Goal: Task Accomplishment & Management: Manage account settings

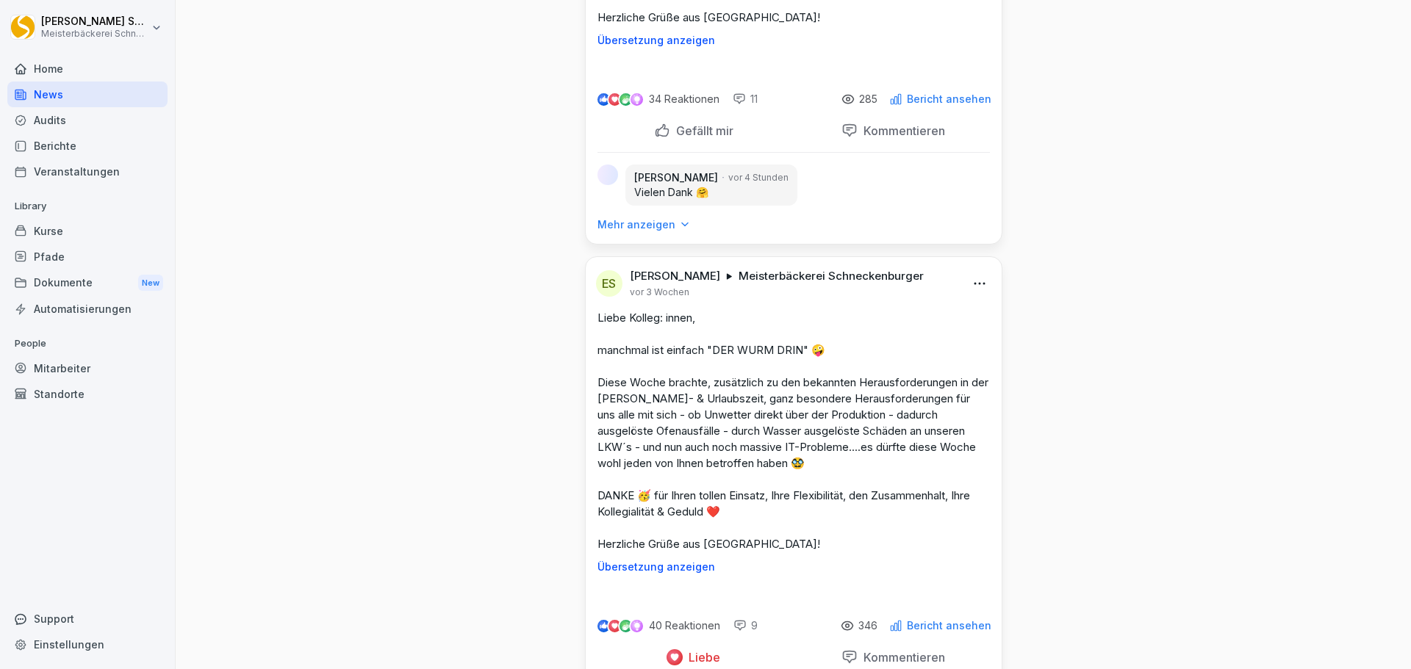
scroll to position [1470, 0]
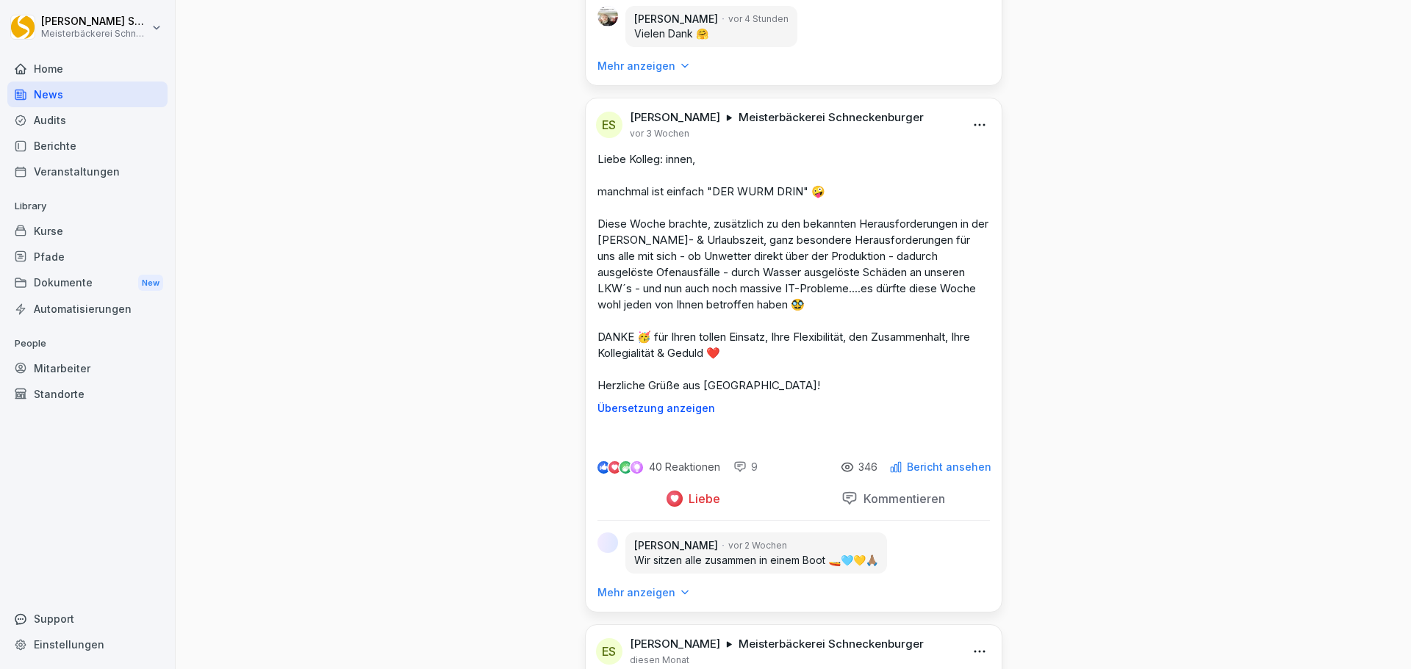
click at [626, 73] on p "Mehr anzeigen" at bounding box center [636, 66] width 78 height 15
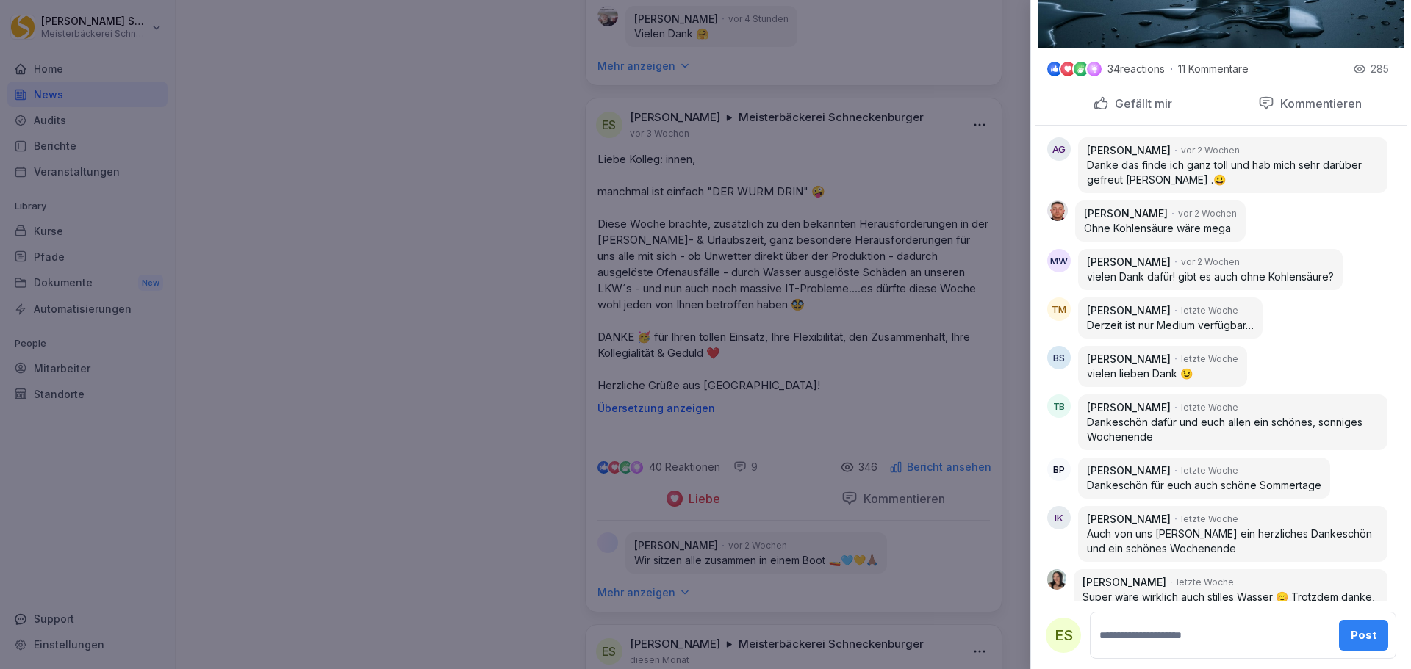
scroll to position [756, 0]
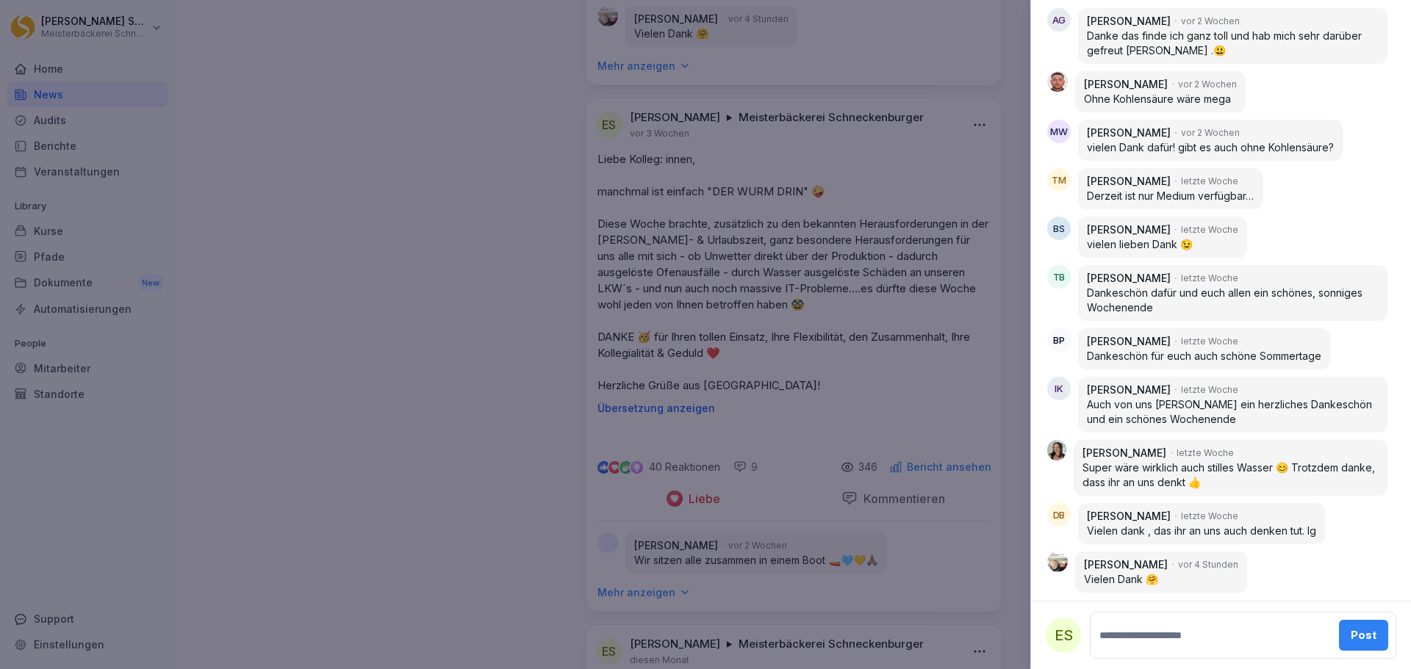
click at [384, 364] on div at bounding box center [705, 334] width 1411 height 669
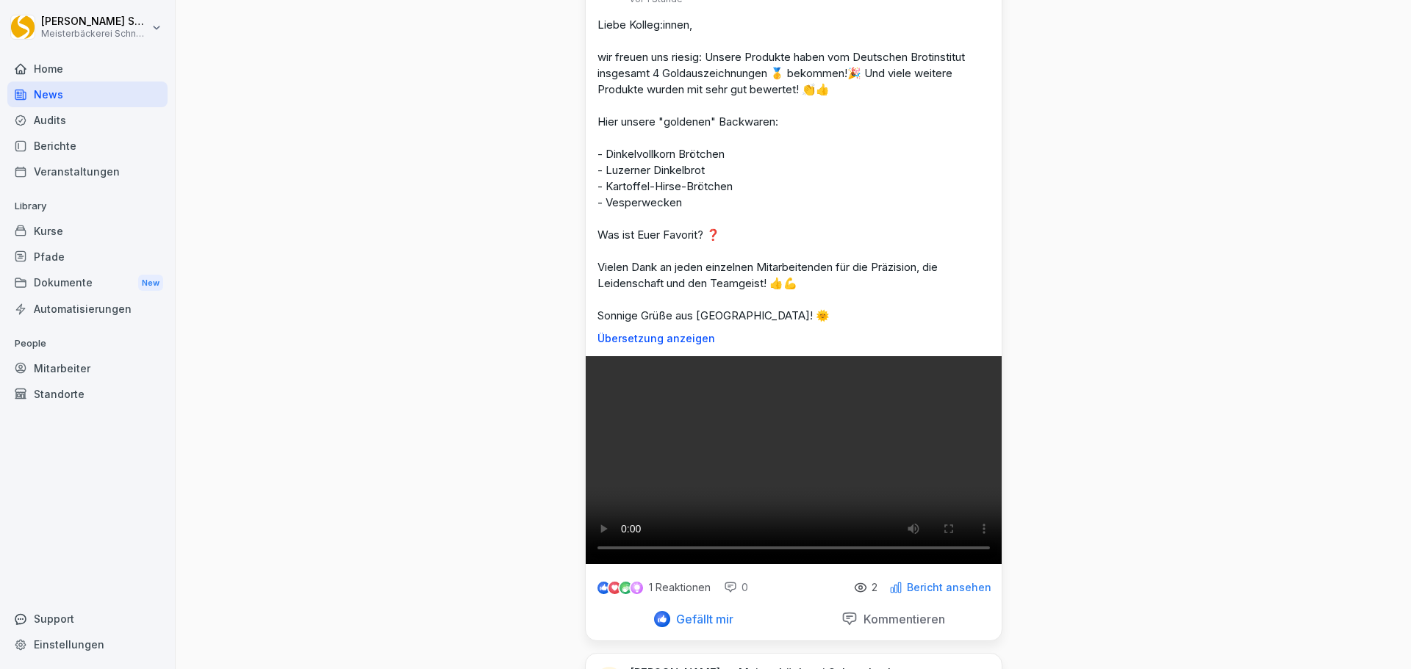
scroll to position [0, 0]
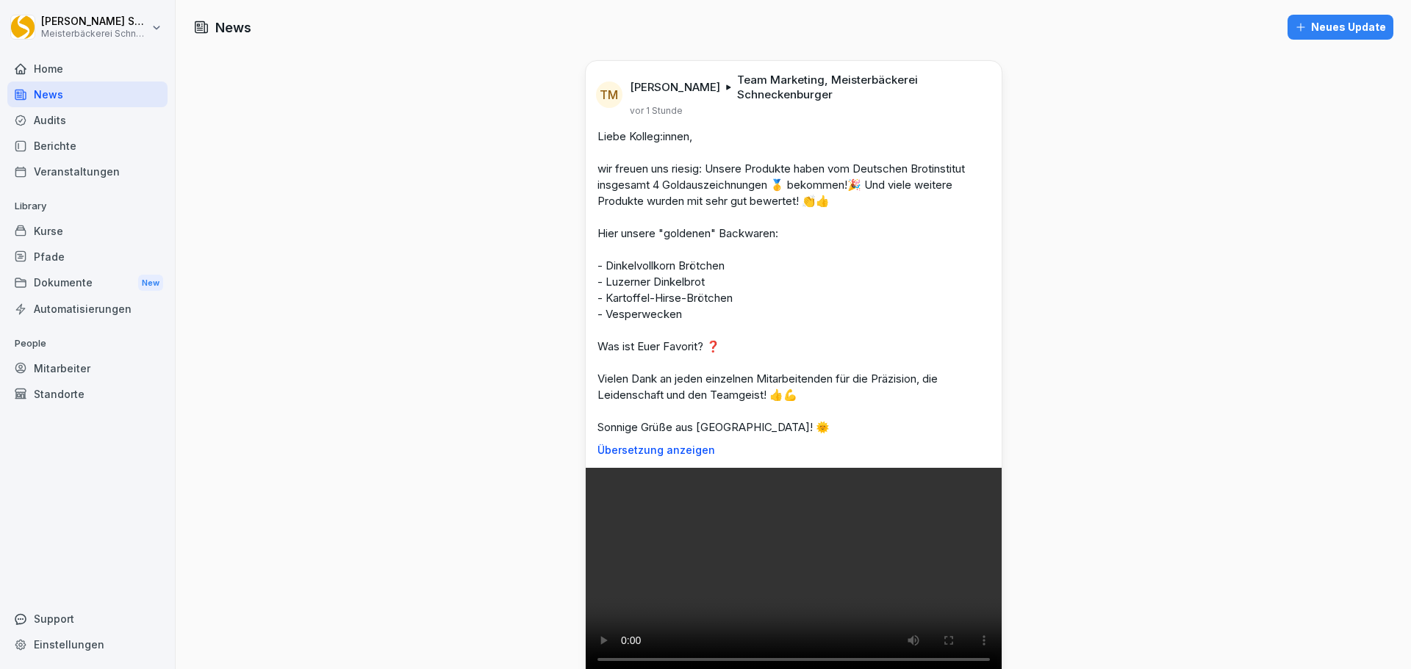
click at [129, 97] on div "News" at bounding box center [87, 95] width 160 height 26
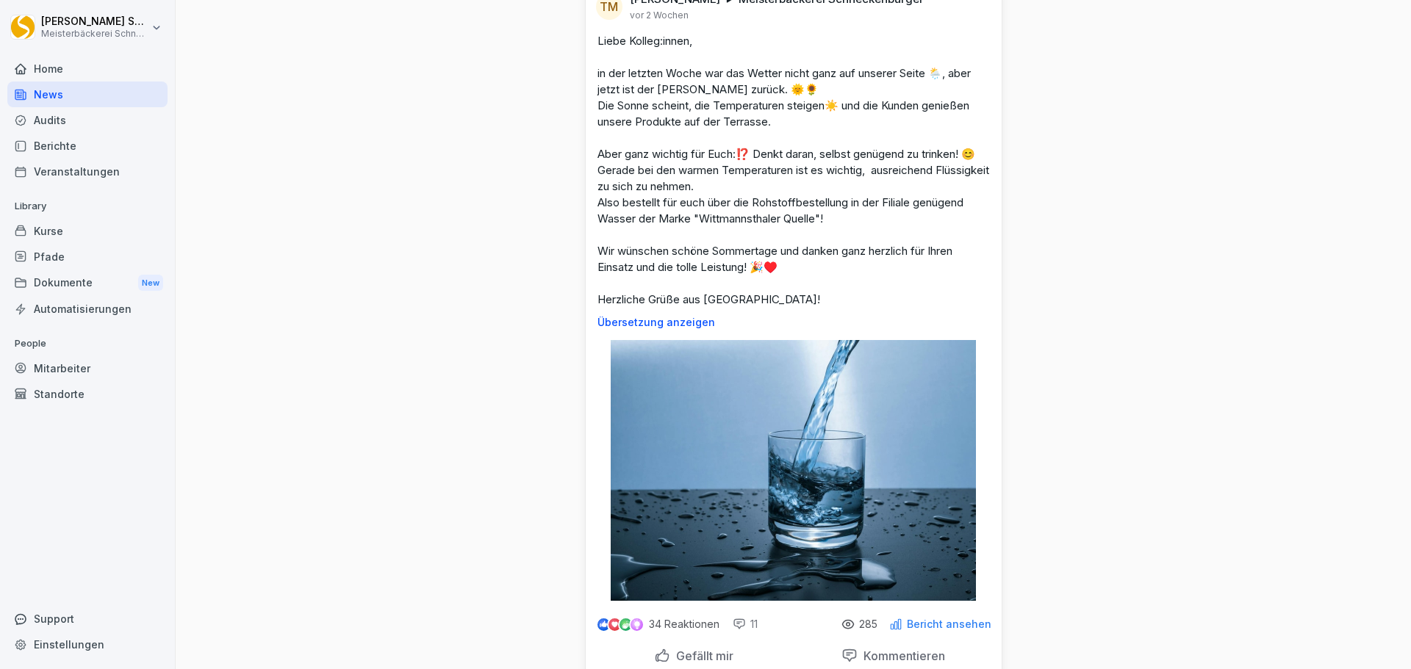
scroll to position [808, 0]
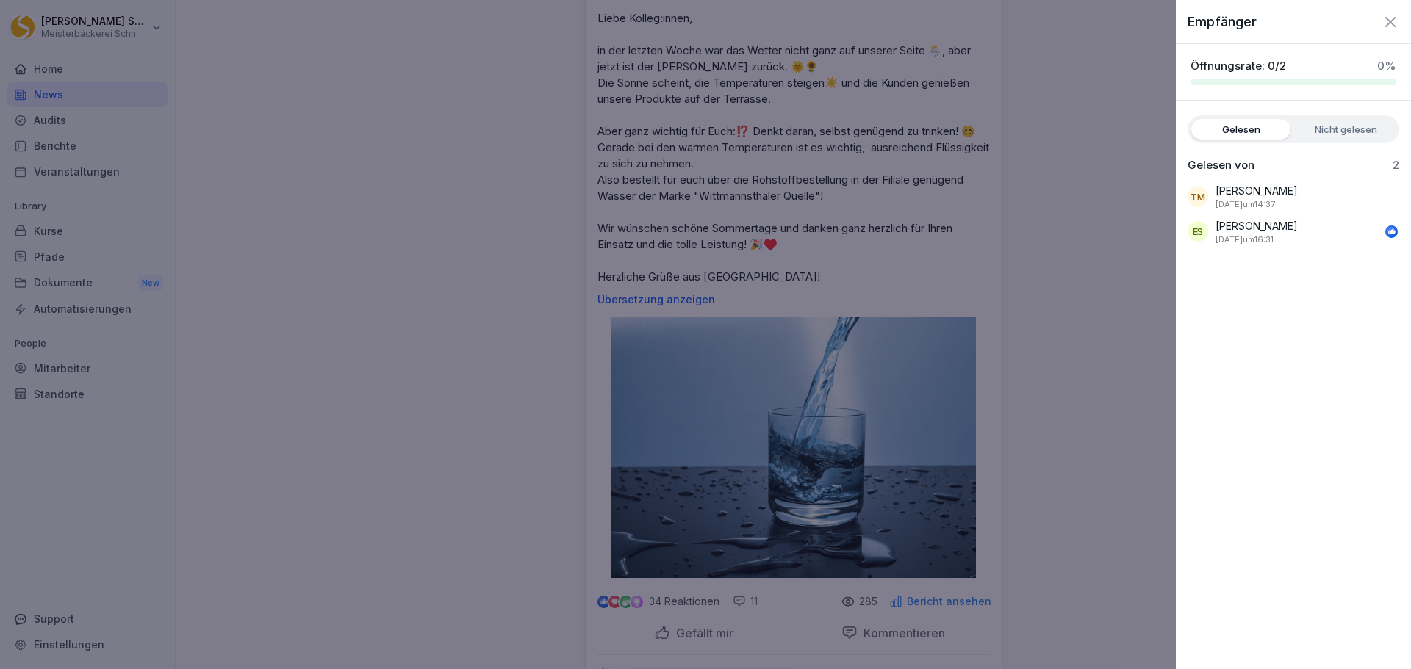
click at [1080, 393] on div at bounding box center [705, 334] width 1411 height 669
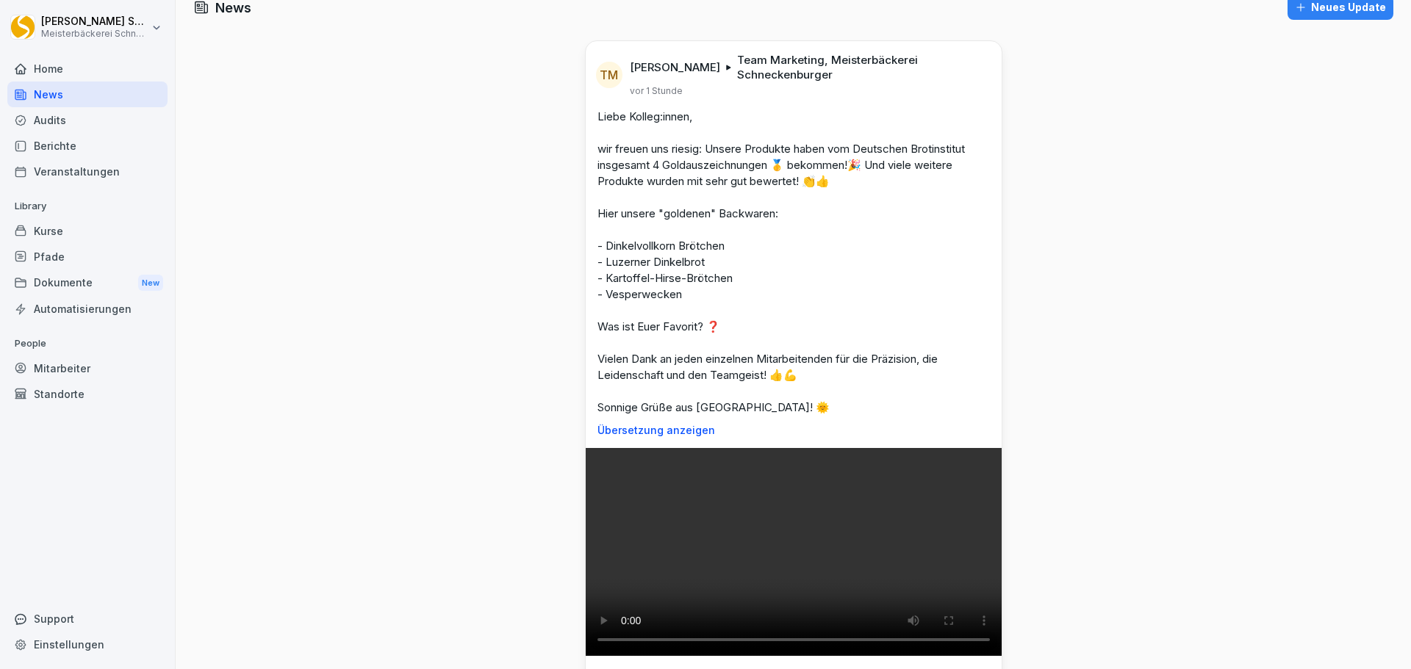
scroll to position [0, 0]
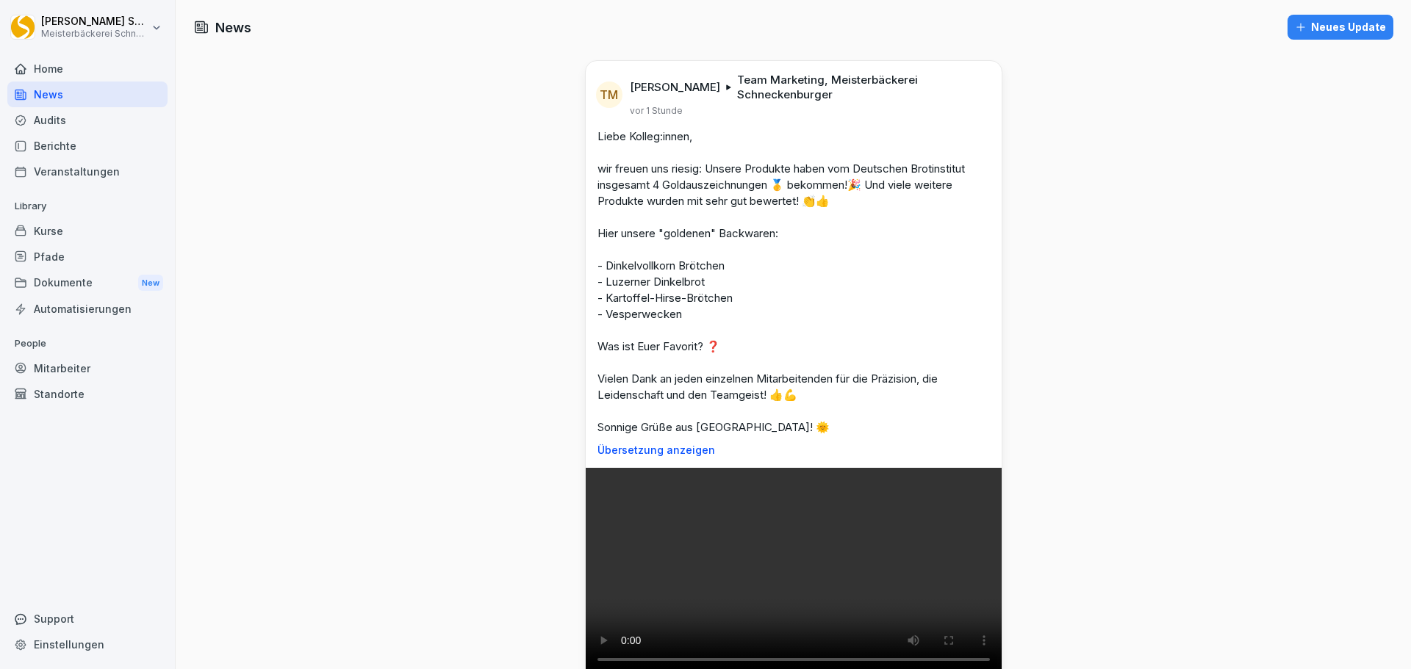
click at [780, 75] on p "Team Marketing, Meisterbäckerei Schneckenburger" at bounding box center [860, 87] width 246 height 29
drag, startPoint x: 780, startPoint y: 75, endPoint x: 568, endPoint y: 78, distance: 212.4
click at [756, 73] on p "Team Marketing, Meisterbäckerei Schneckenburger" at bounding box center [860, 87] width 246 height 29
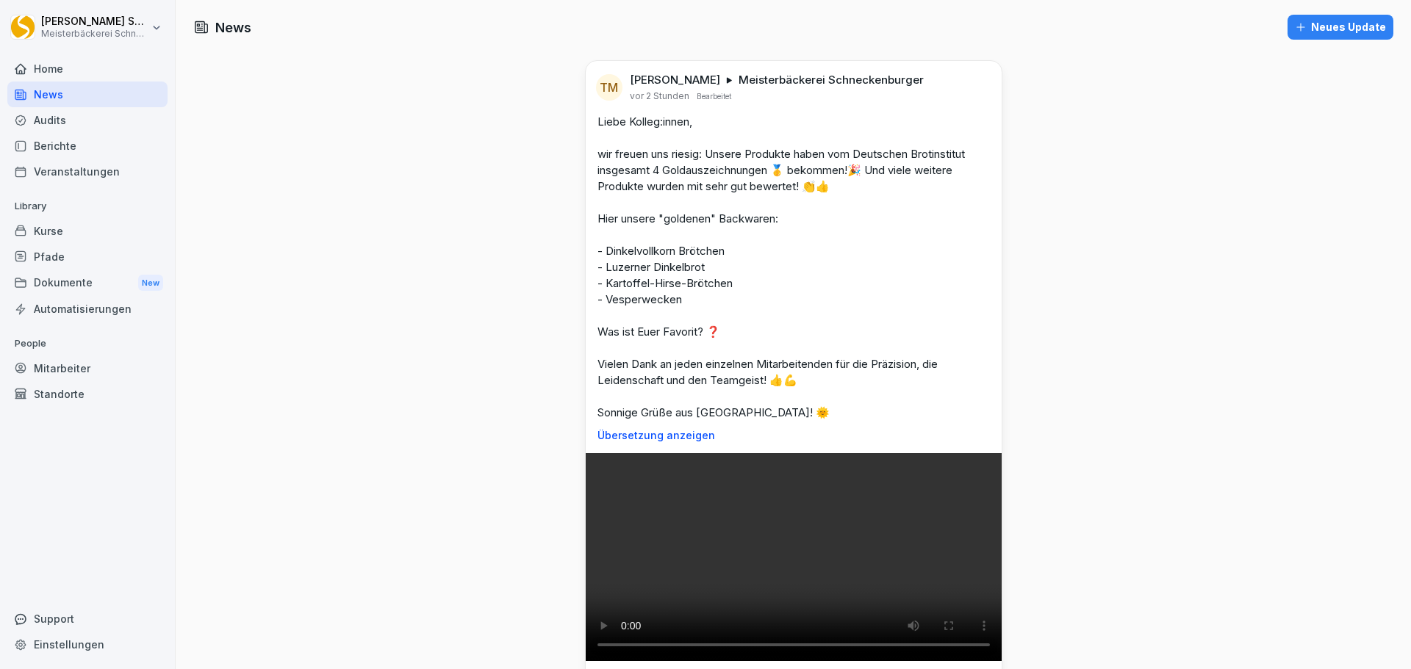
click at [71, 386] on div "Standorte" at bounding box center [87, 394] width 160 height 26
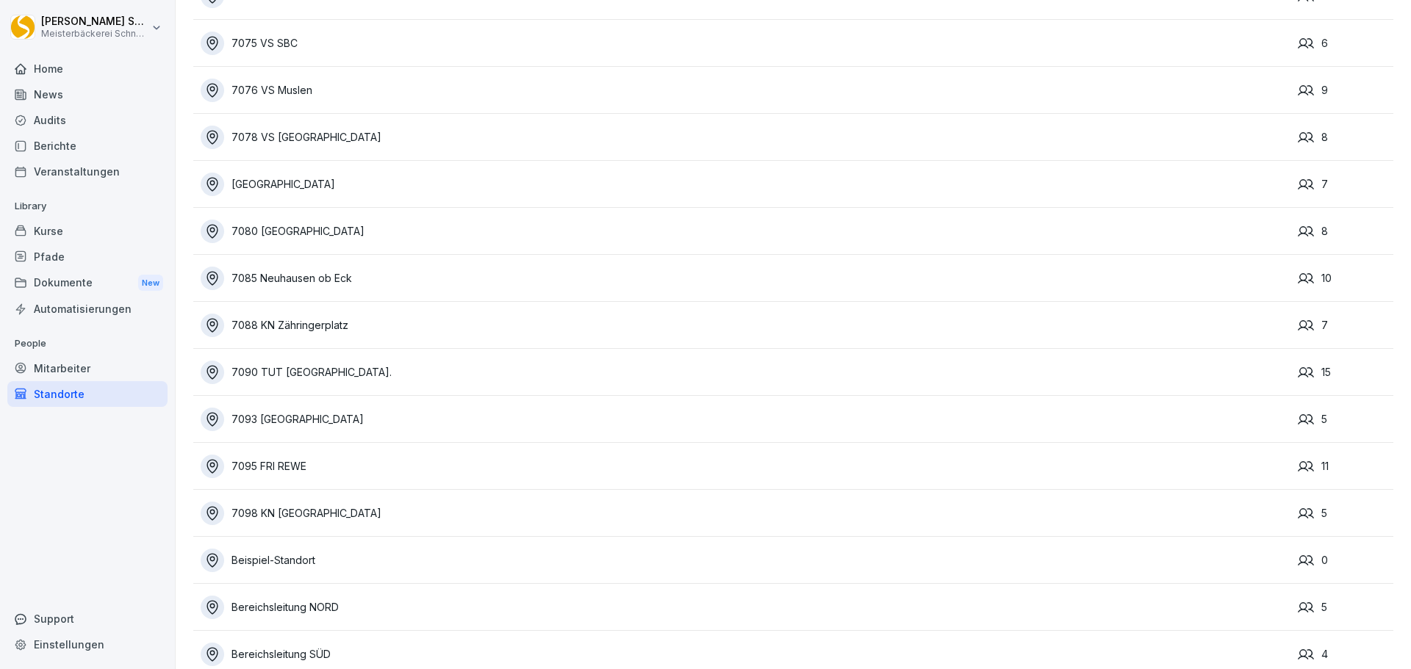
scroll to position [2533, 0]
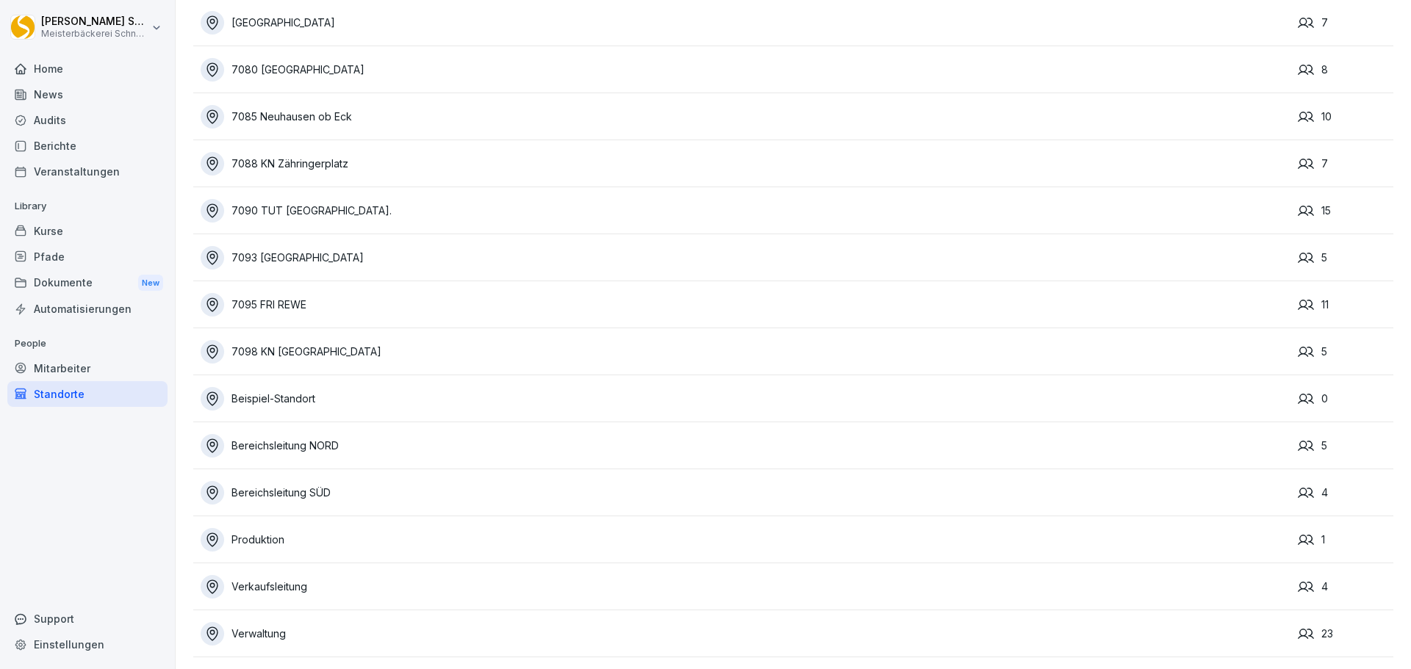
click at [359, 576] on div "Verkaufsleitung" at bounding box center [746, 587] width 1090 height 24
click at [267, 581] on div "Verkaufsleitung" at bounding box center [746, 587] width 1090 height 24
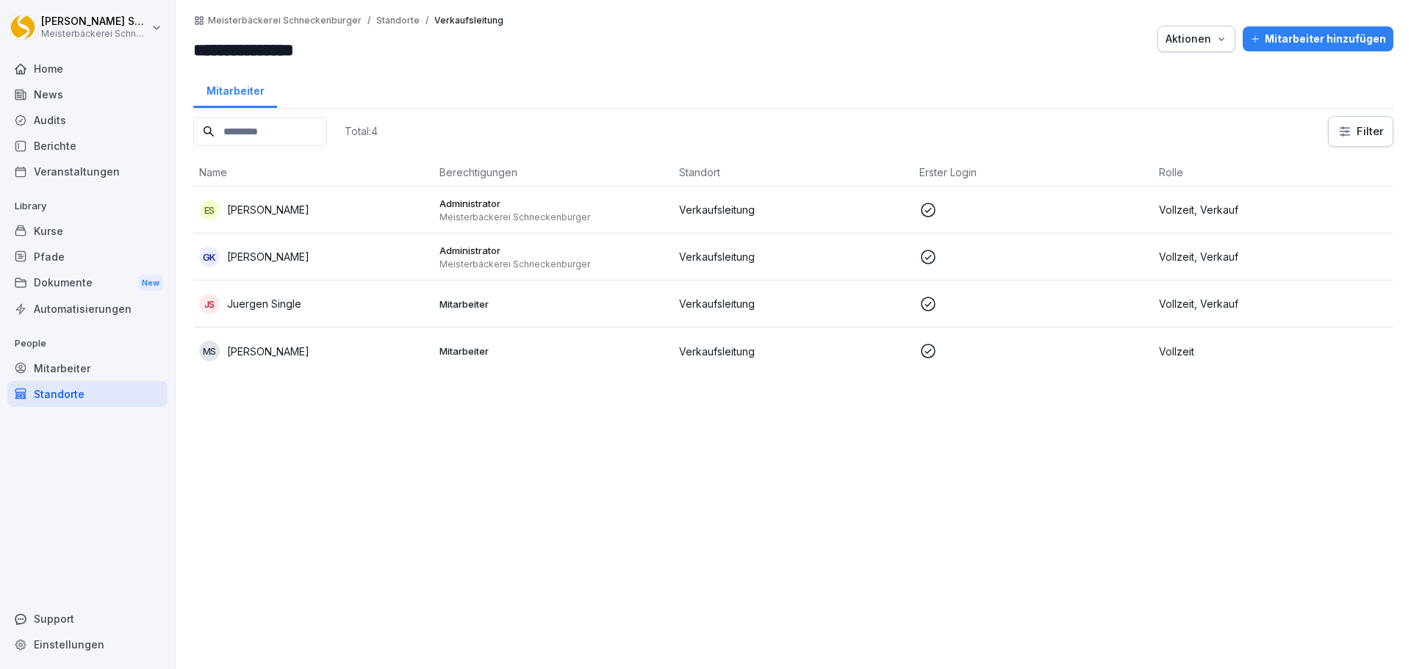
click at [83, 367] on div "Mitarbeiter" at bounding box center [87, 369] width 160 height 26
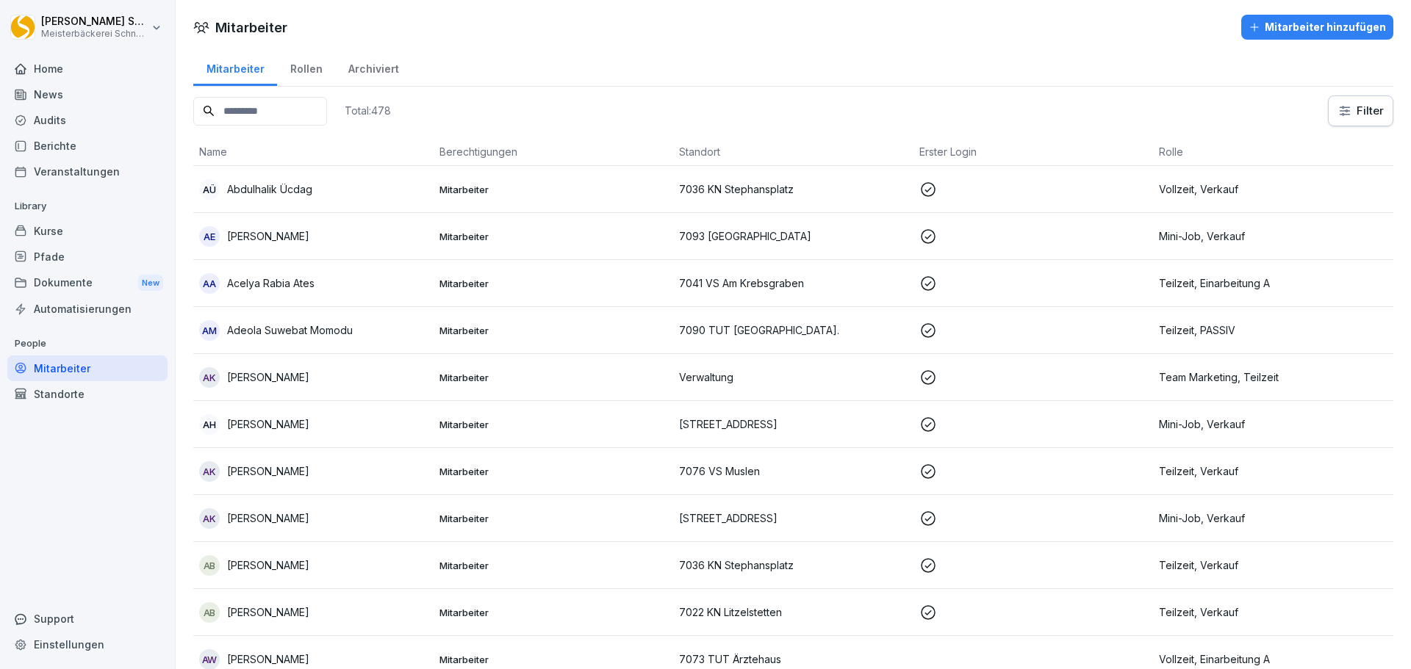
click at [248, 110] on input at bounding box center [260, 111] width 134 height 29
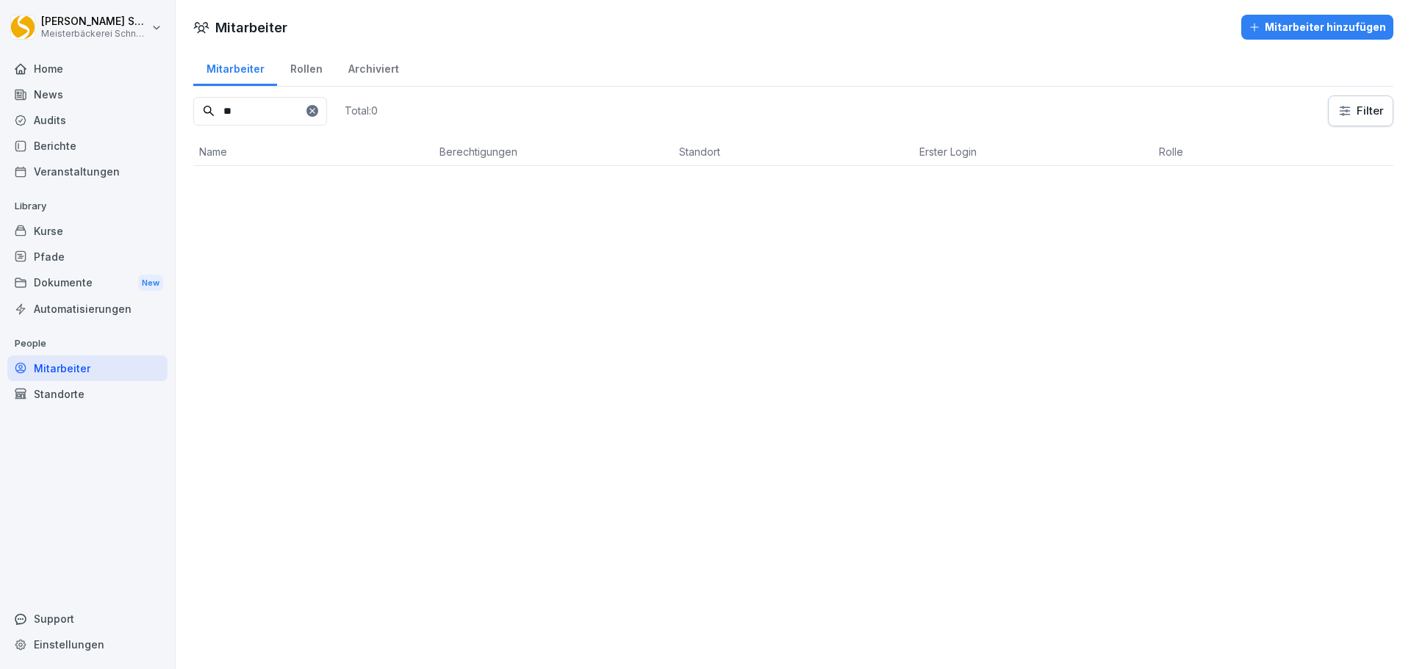
type input "*"
type input "***"
drag, startPoint x: 87, startPoint y: 397, endPoint x: 118, endPoint y: 406, distance: 33.0
click at [87, 397] on div "Standorte" at bounding box center [87, 394] width 160 height 26
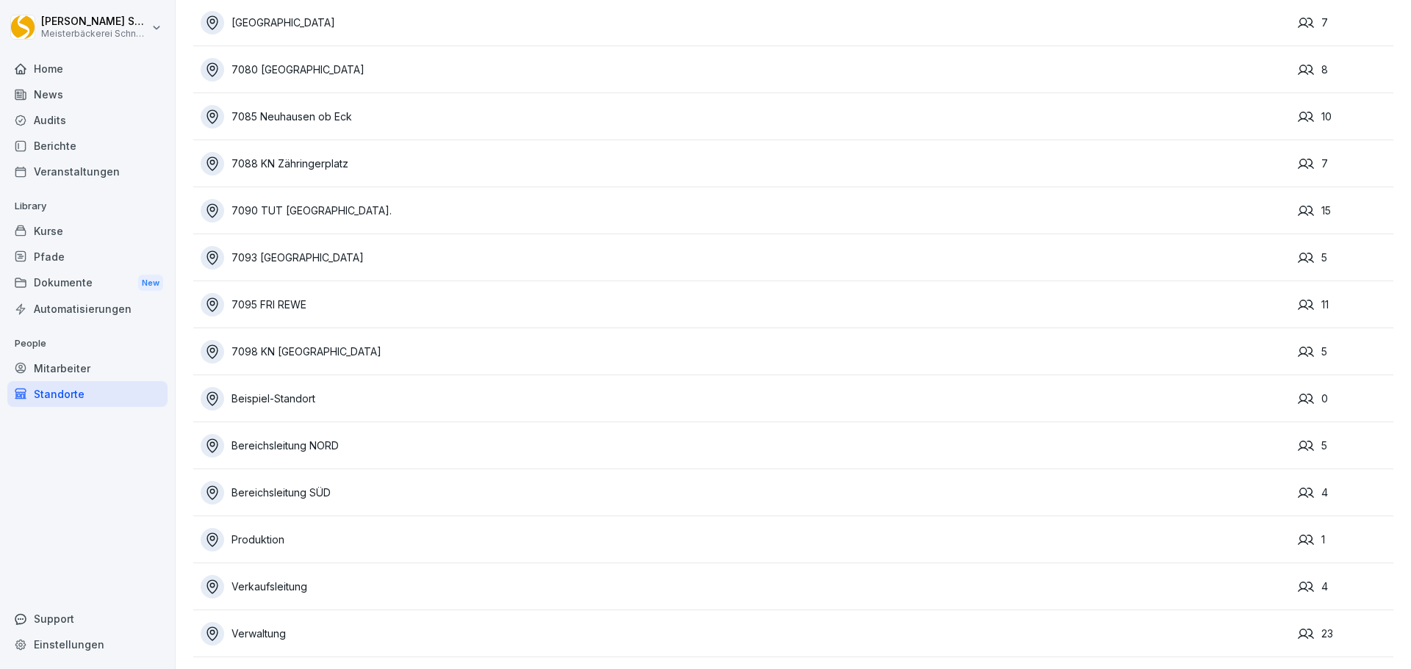
scroll to position [2533, 0]
click at [1071, 528] on div "Produktion" at bounding box center [746, 540] width 1090 height 24
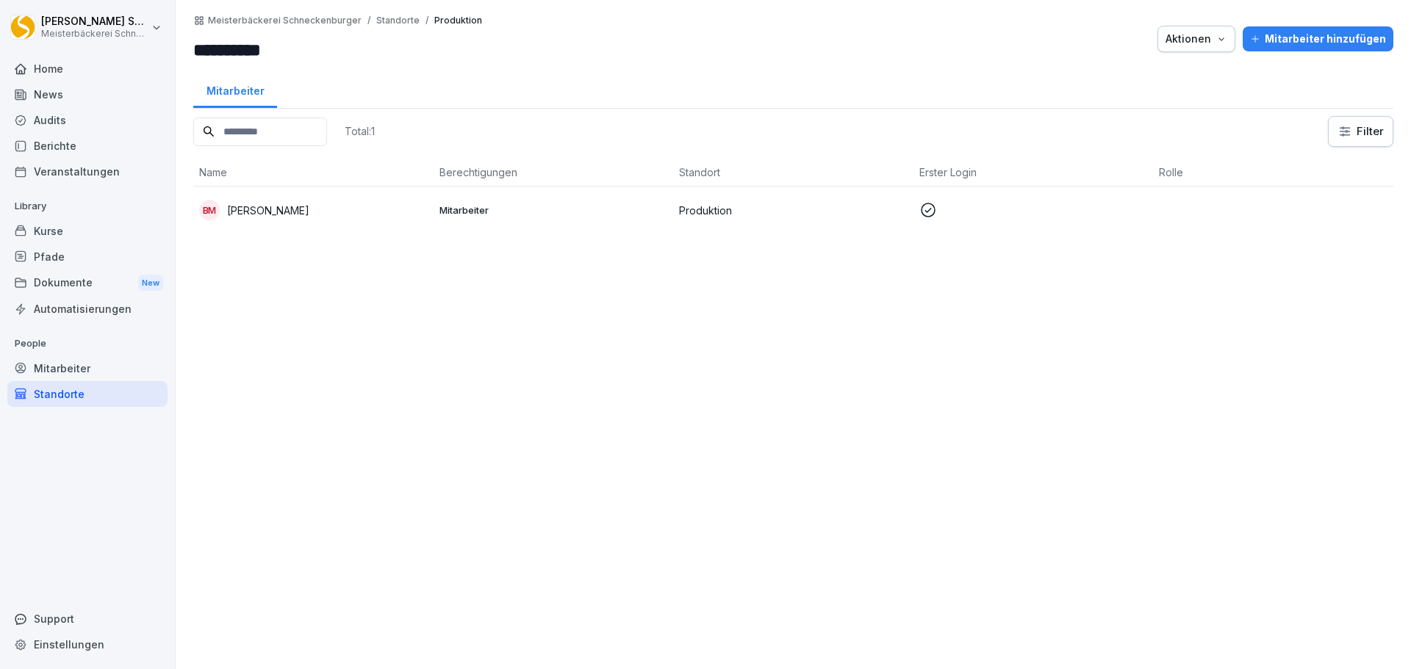
click at [73, 392] on div "Standorte" at bounding box center [87, 394] width 160 height 26
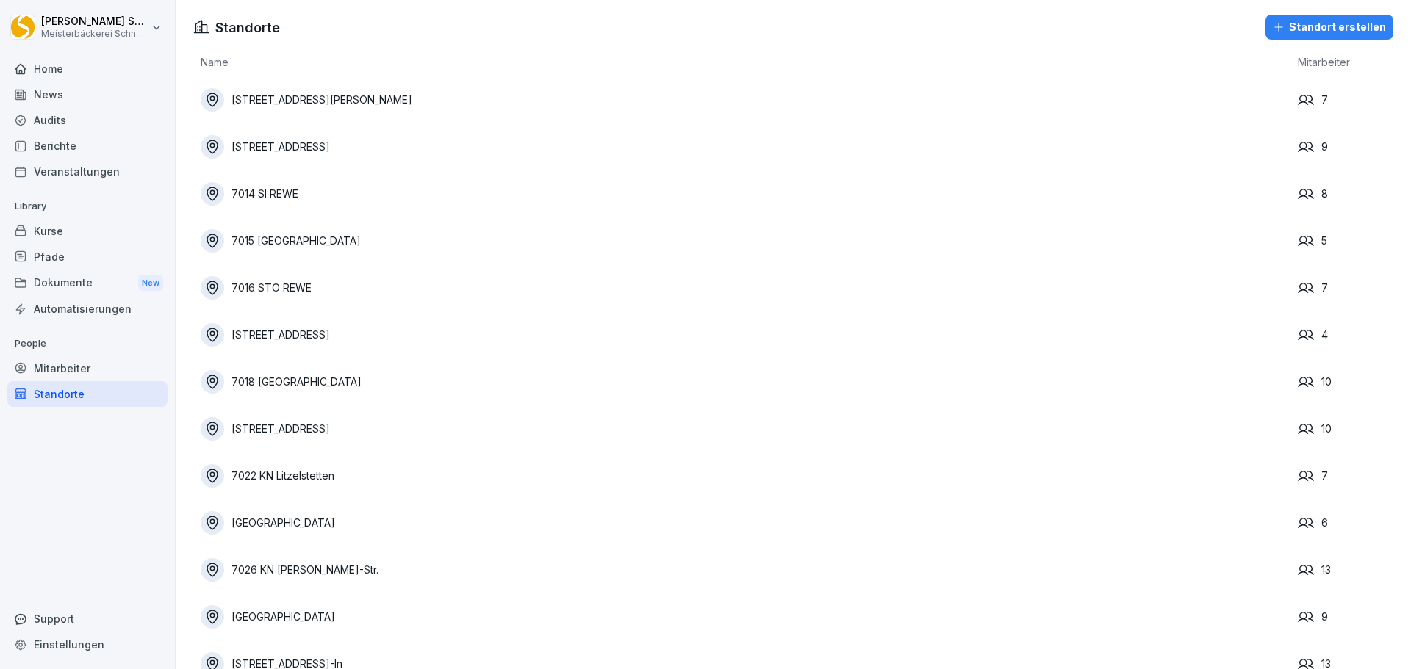
click at [1303, 29] on div "Standort erstellen" at bounding box center [1329, 27] width 113 height 16
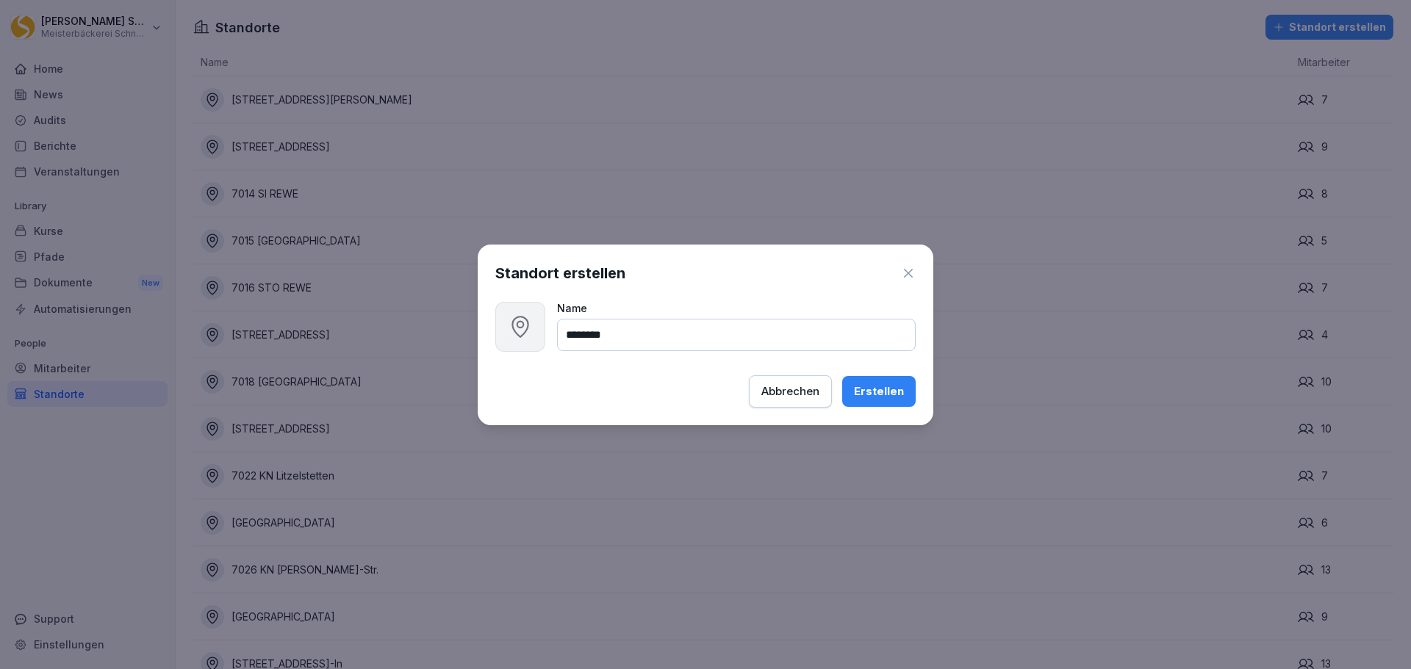
type input "********"
click at [880, 395] on div "Erstellen" at bounding box center [879, 392] width 50 height 16
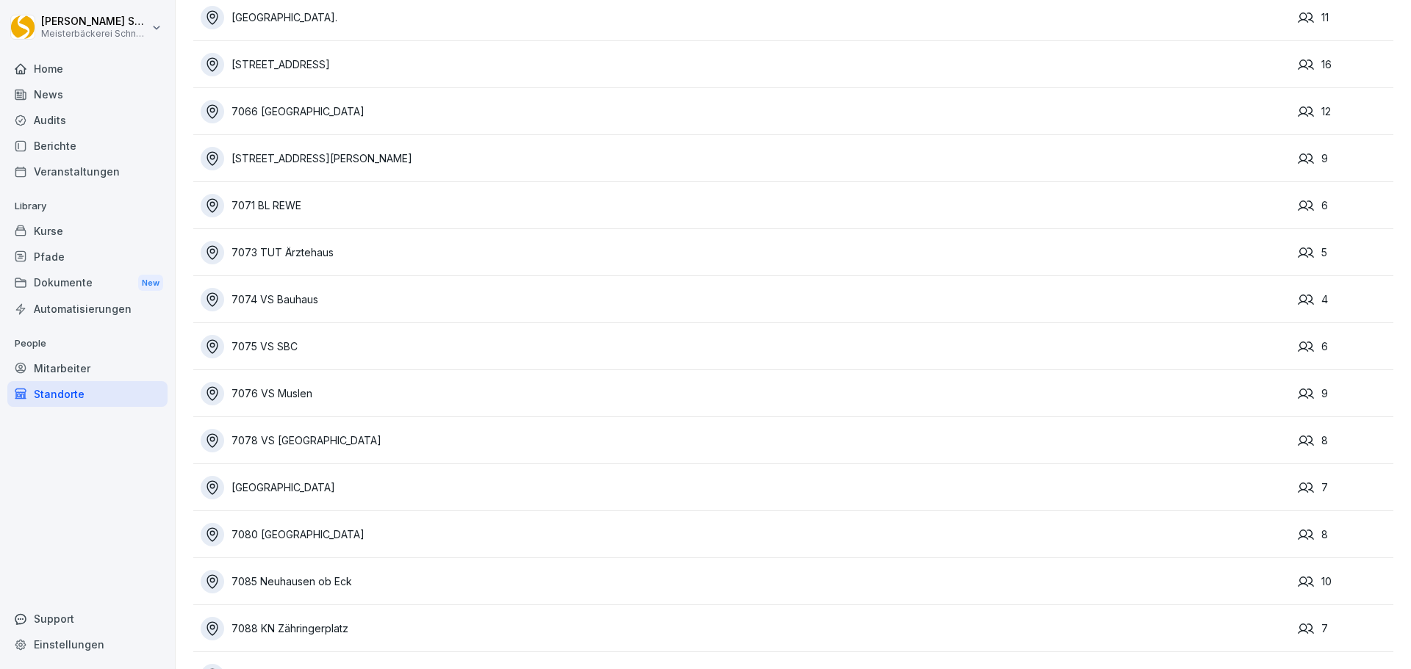
scroll to position [2581, 0]
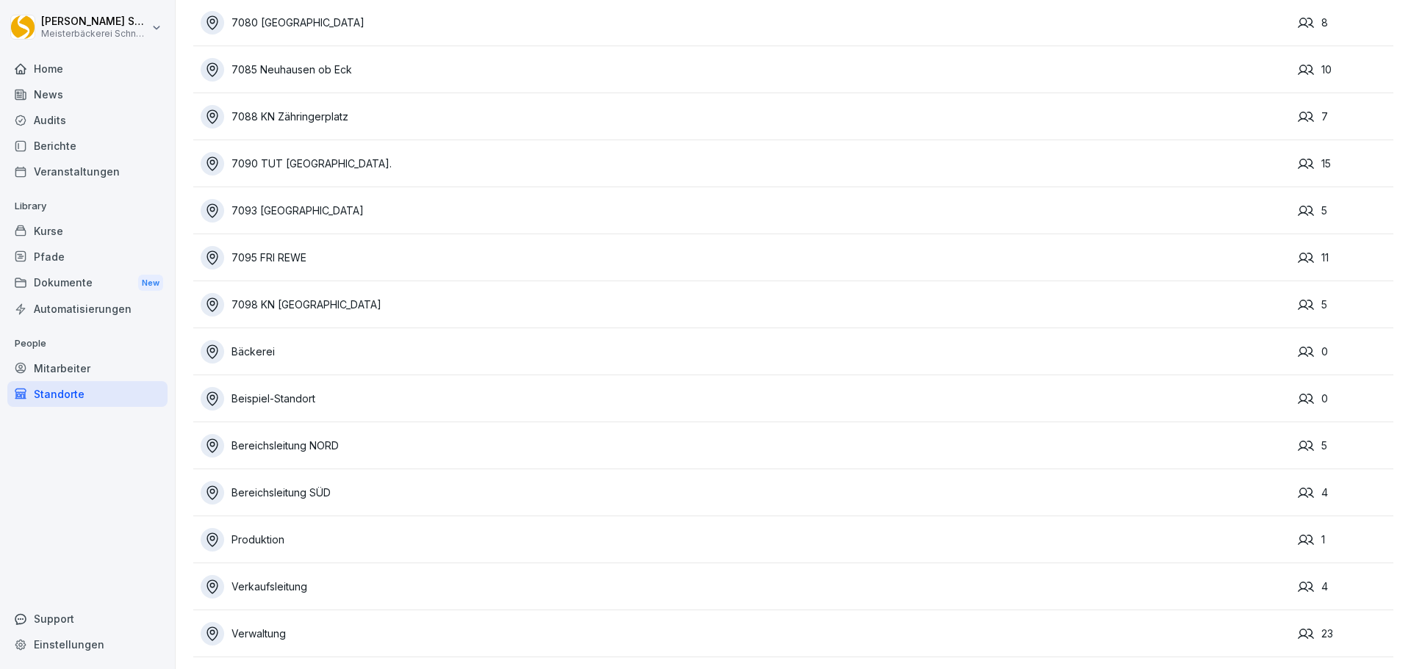
click at [337, 395] on div "Beispiel-Standort" at bounding box center [746, 399] width 1090 height 24
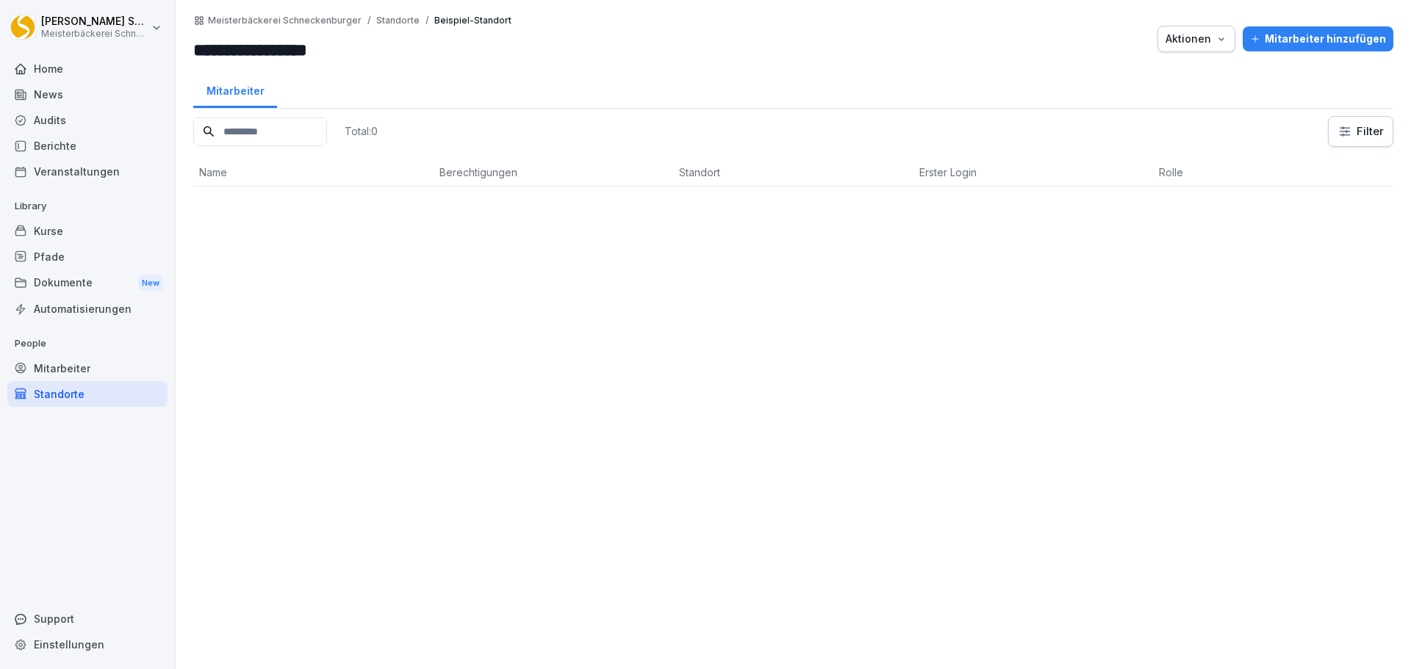
click at [75, 399] on div "Standorte" at bounding box center [87, 394] width 160 height 26
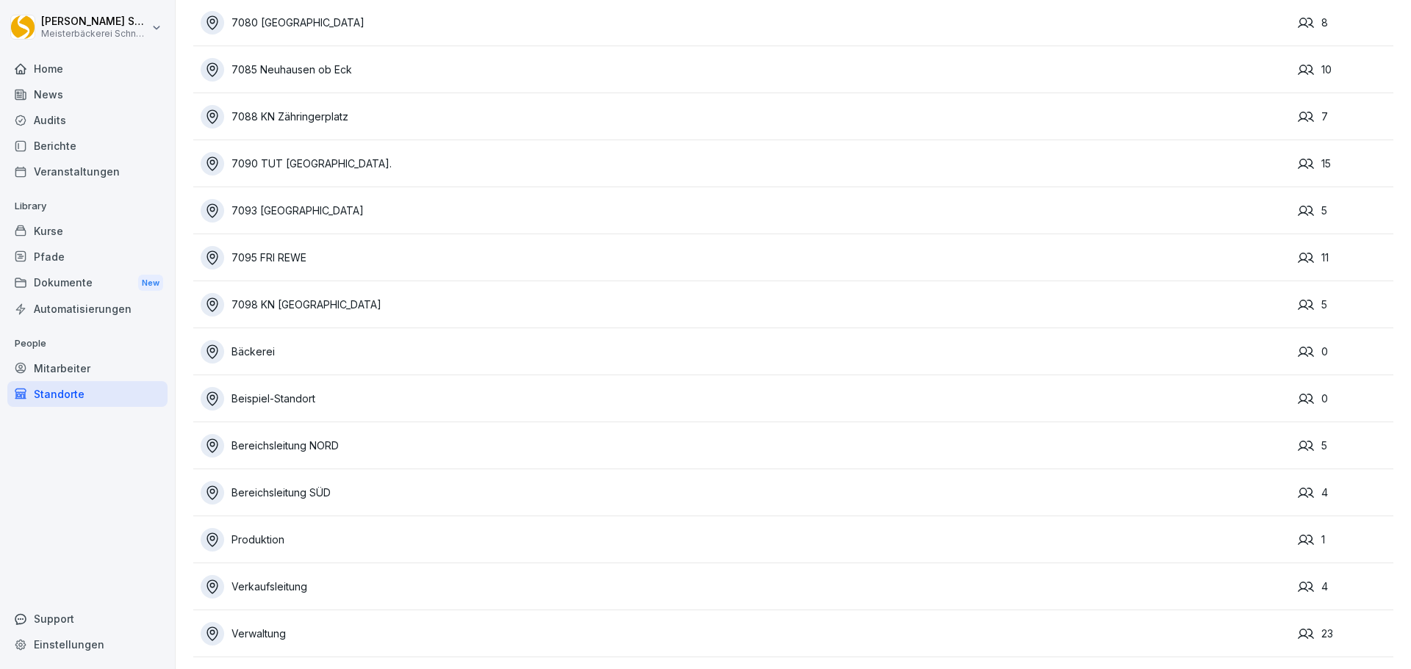
scroll to position [2581, 0]
click at [270, 528] on div "Produktion" at bounding box center [746, 540] width 1090 height 24
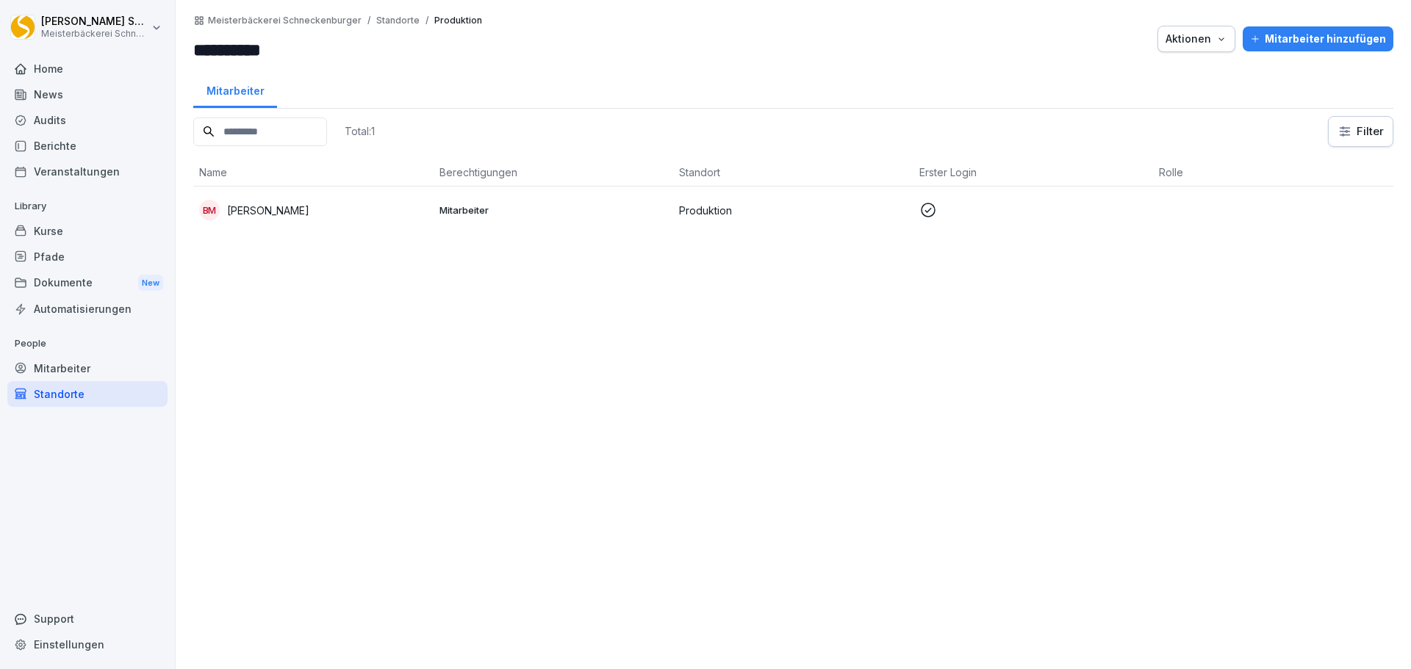
click at [251, 213] on p "[PERSON_NAME]" at bounding box center [268, 210] width 82 height 15
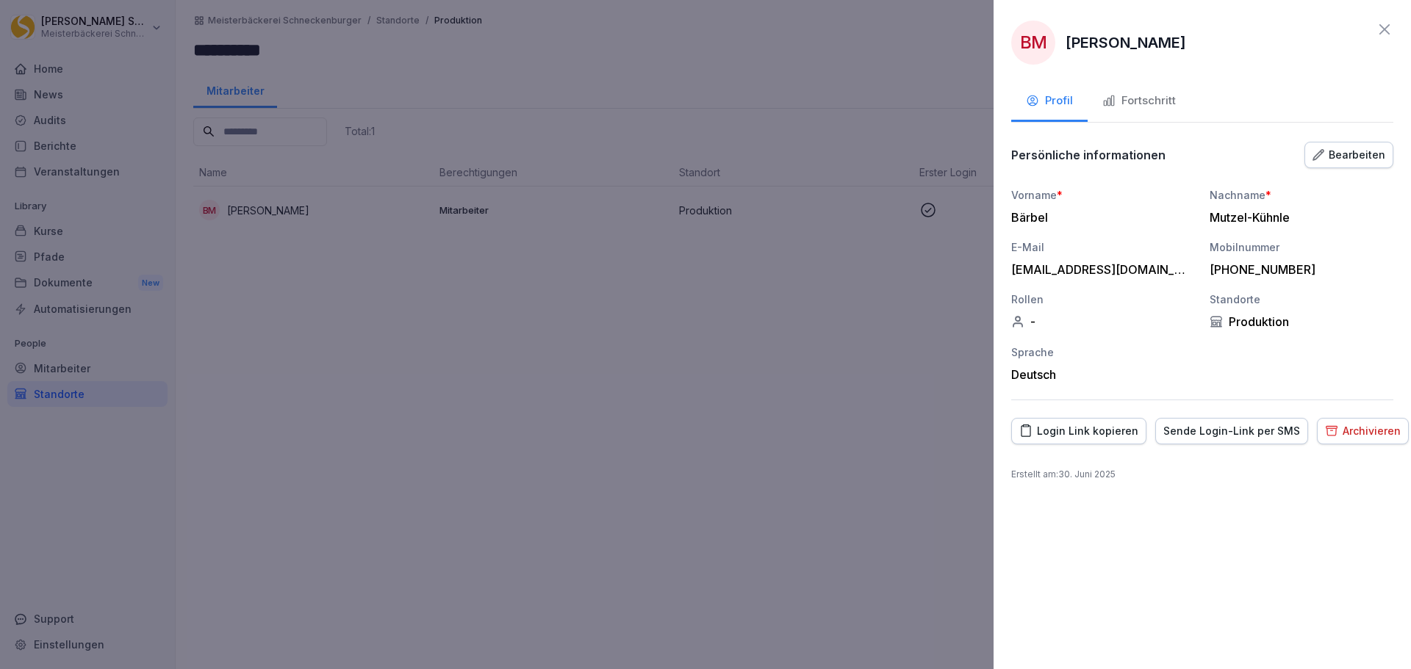
click at [1385, 26] on icon at bounding box center [1384, 30] width 18 height 18
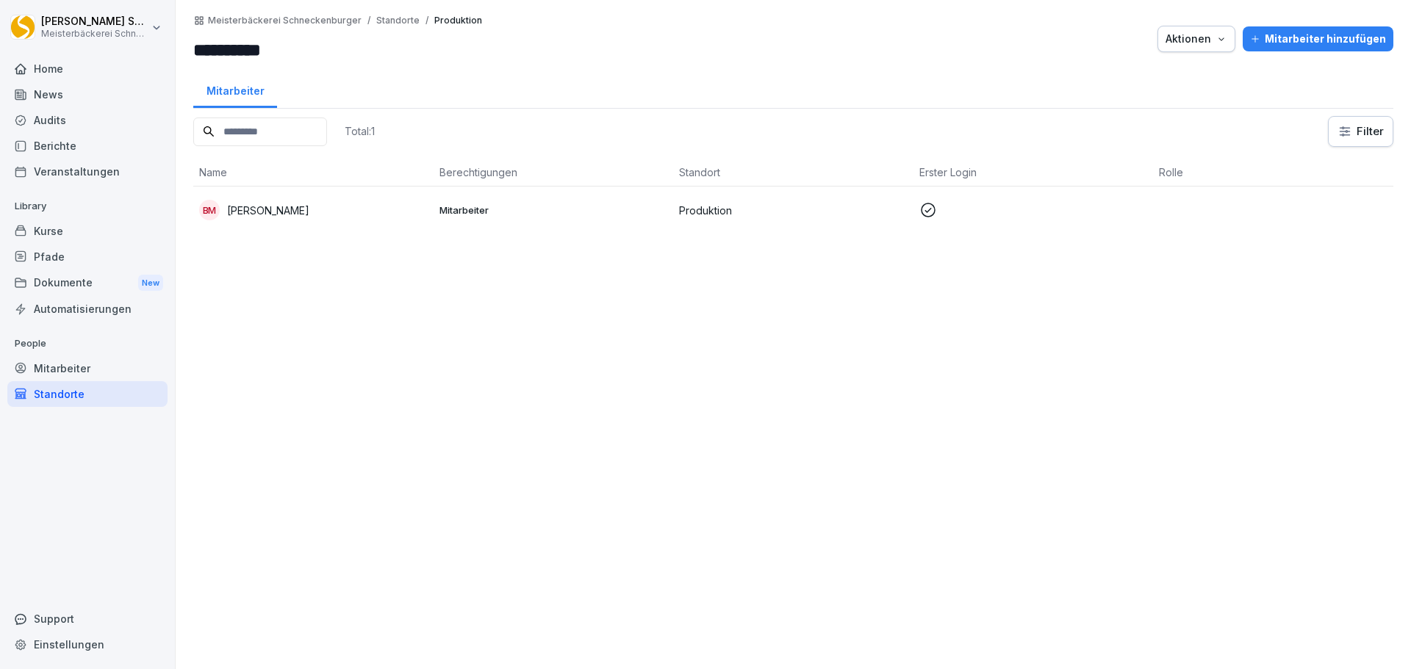
click at [62, 392] on div "Standorte" at bounding box center [87, 394] width 160 height 26
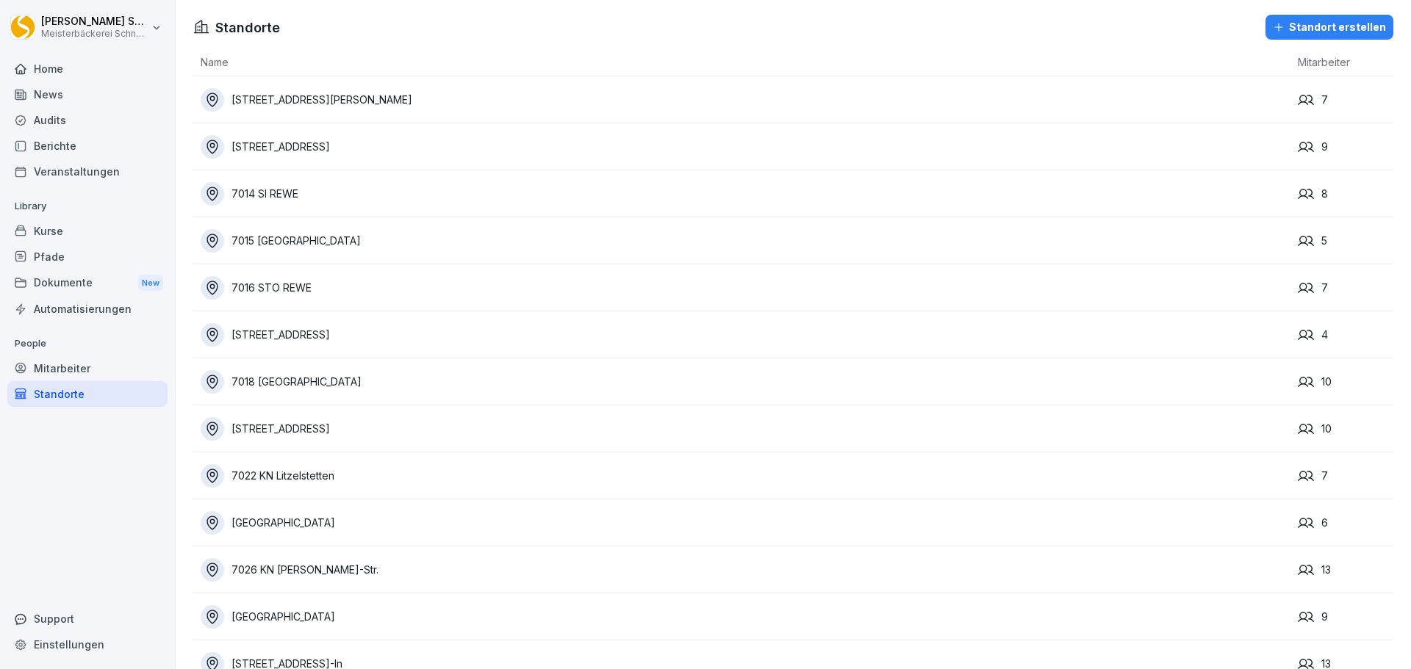
click at [1309, 32] on div "Standort erstellen" at bounding box center [1329, 27] width 113 height 16
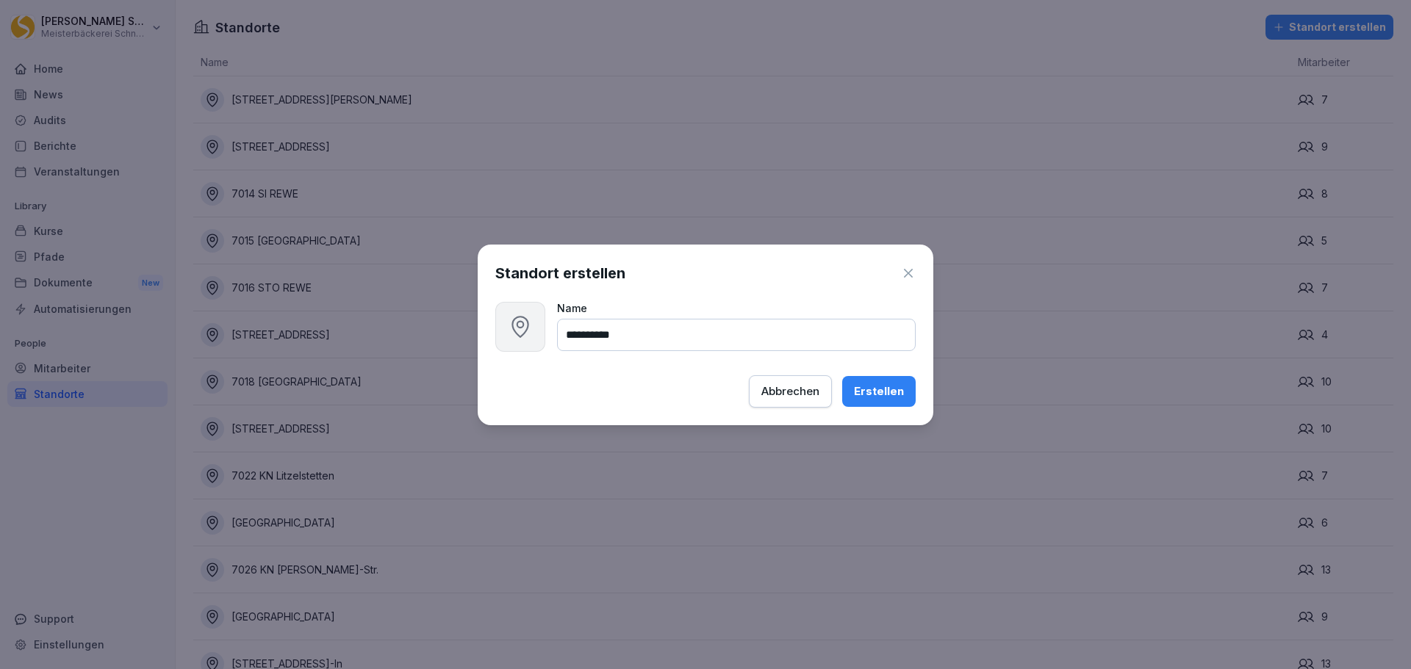
type input "**********"
click at [874, 389] on div "Erstellen" at bounding box center [879, 392] width 50 height 16
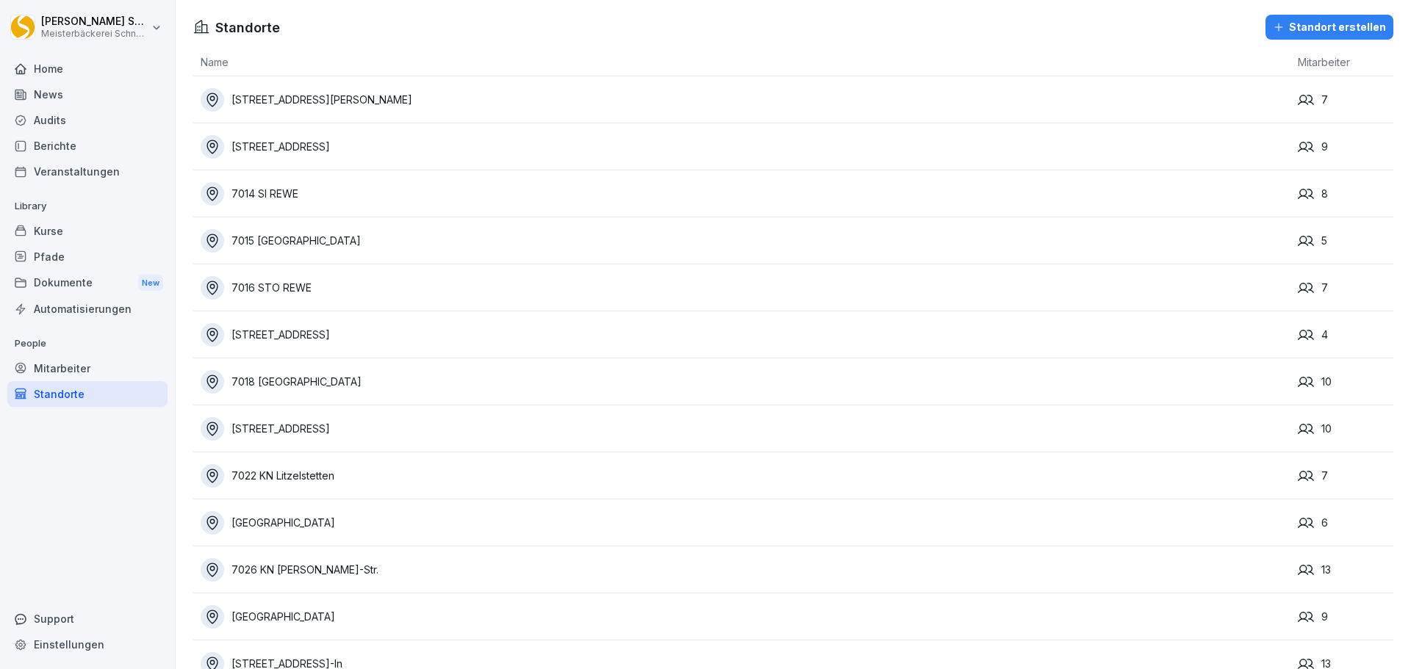
click at [1316, 28] on div "Standort erstellen" at bounding box center [1329, 27] width 113 height 16
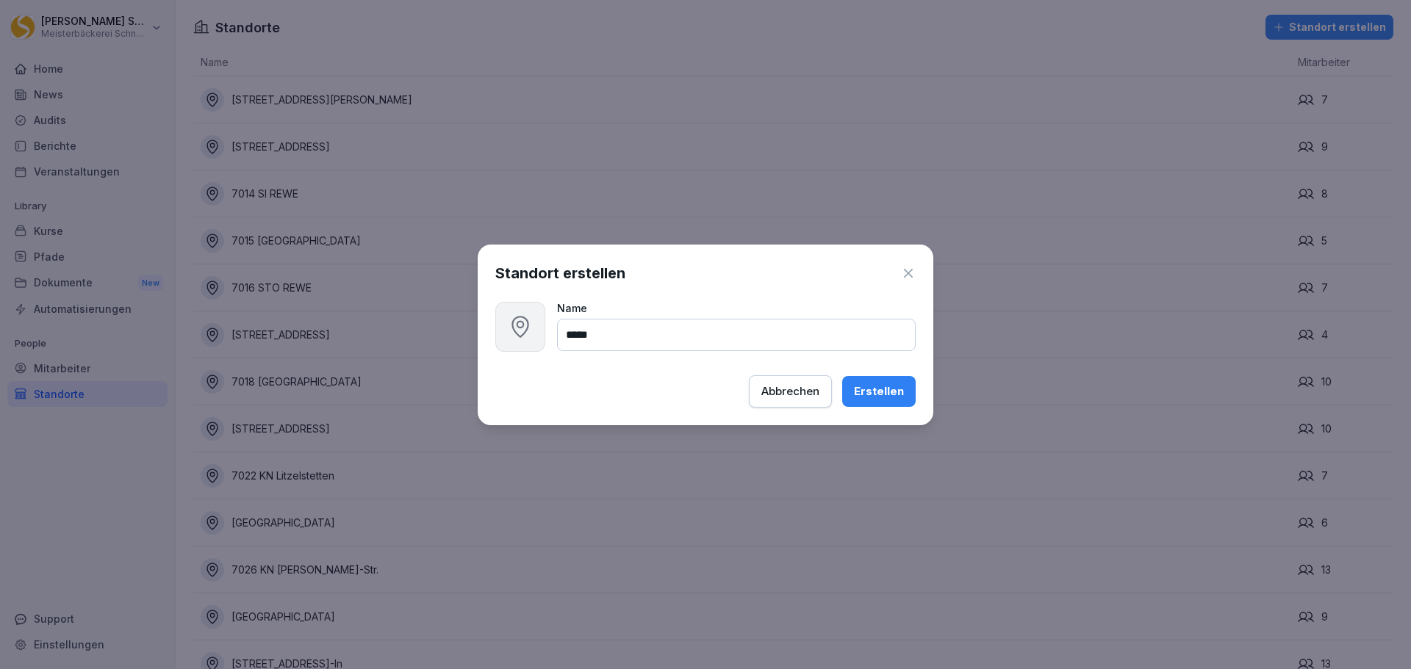
type input "*****"
click at [907, 400] on button "Erstellen" at bounding box center [878, 391] width 73 height 31
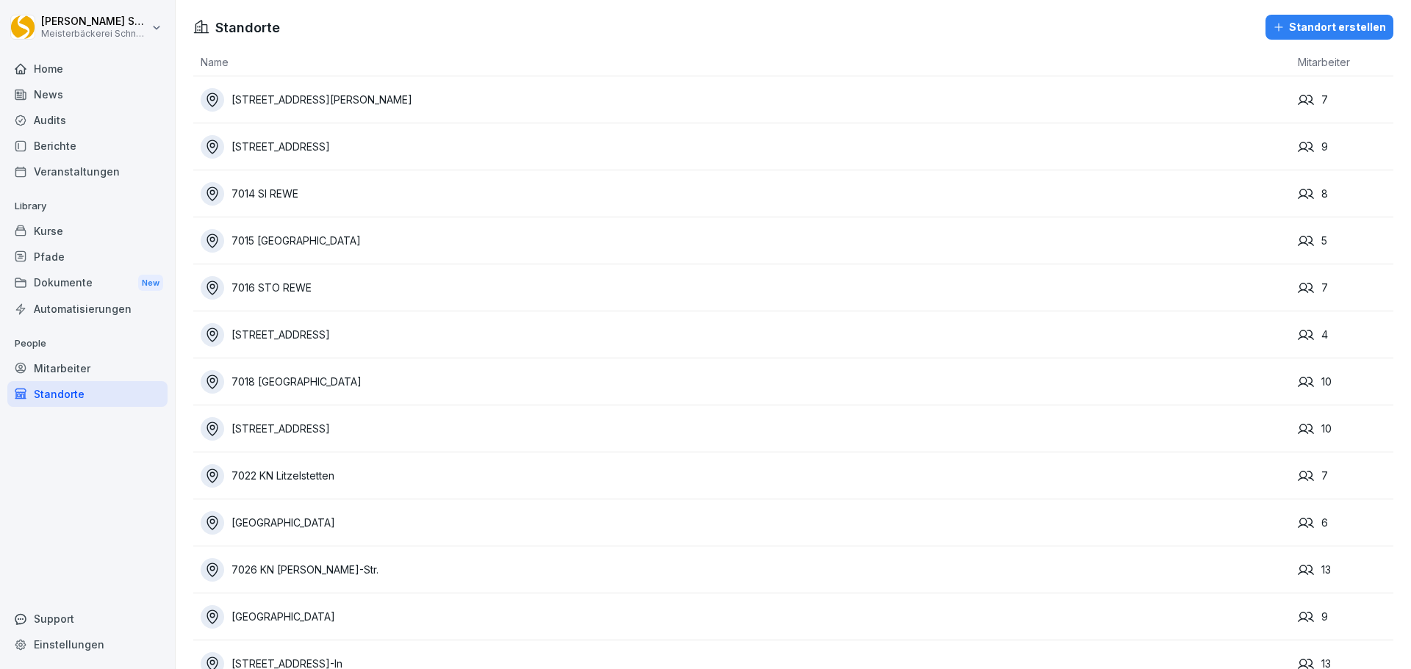
click at [1335, 29] on div "Standort erstellen" at bounding box center [1329, 27] width 113 height 16
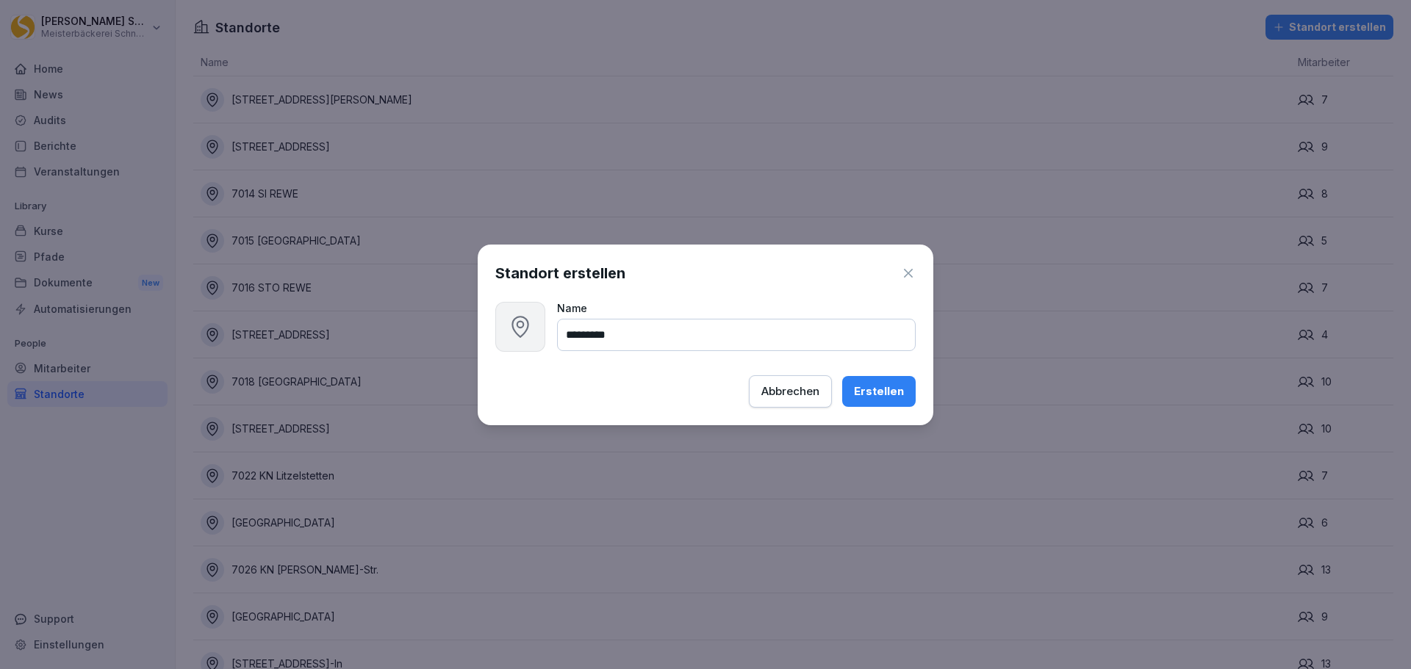
type input "*********"
click at [868, 392] on div "Erstellen" at bounding box center [879, 392] width 50 height 16
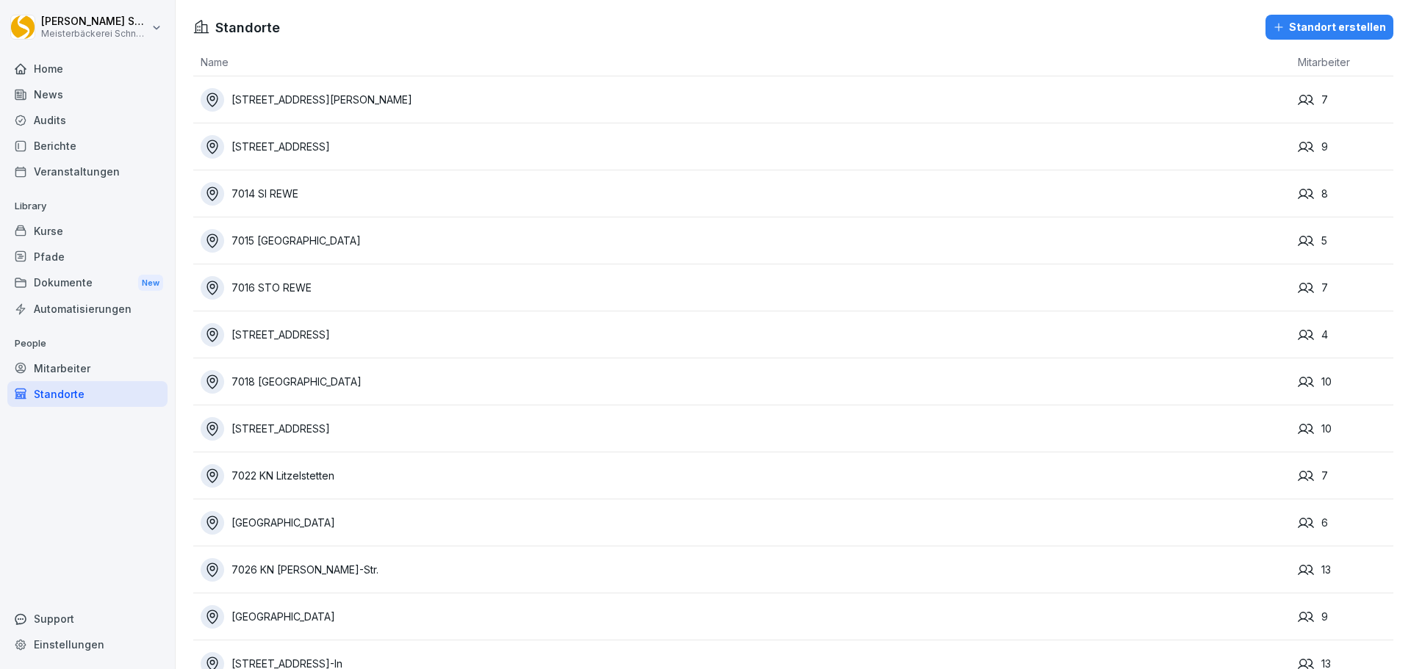
click at [1354, 26] on div "Standort erstellen" at bounding box center [1329, 27] width 113 height 16
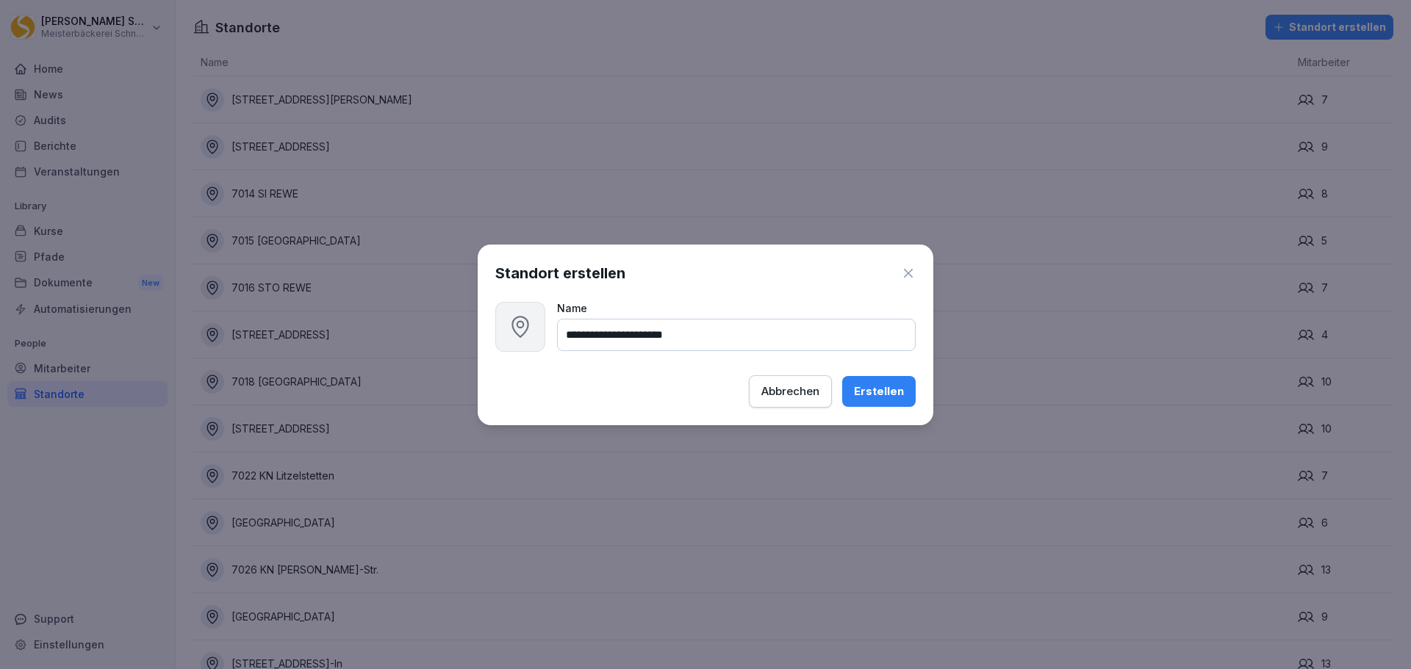
type input "**********"
click at [906, 390] on button "Erstellen" at bounding box center [878, 391] width 73 height 31
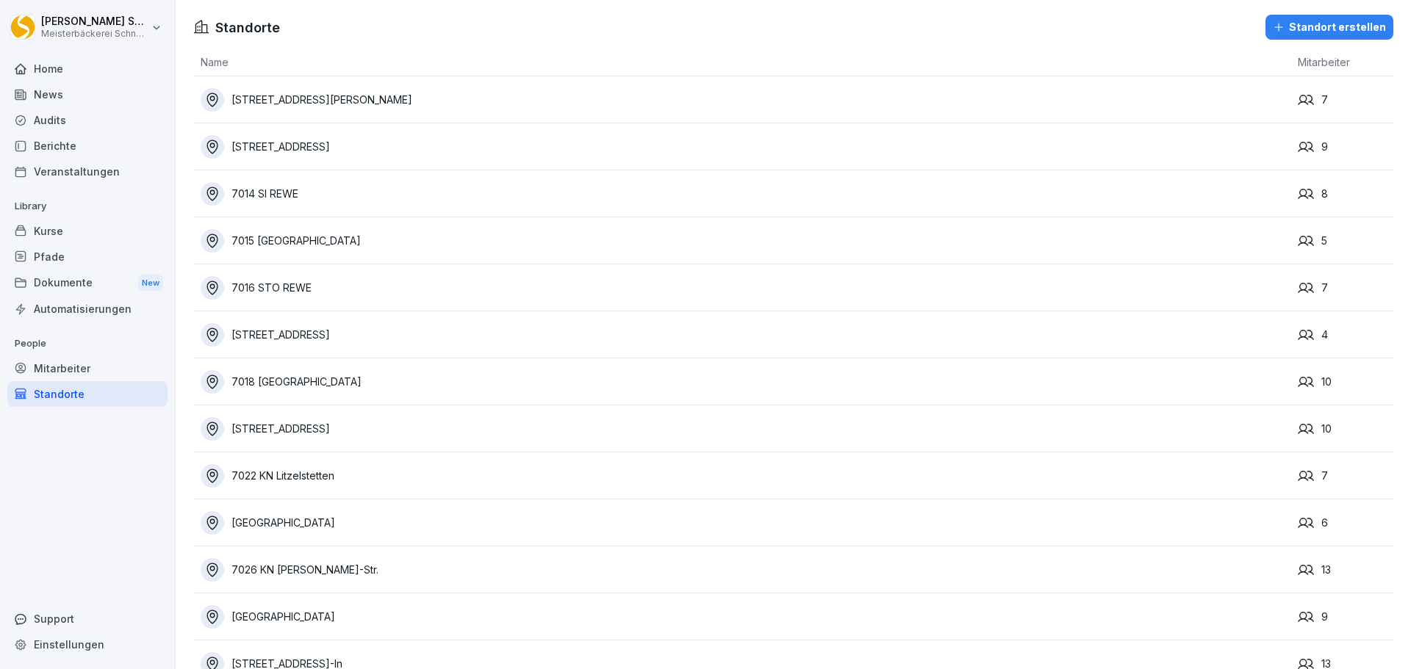
click at [86, 362] on div "Mitarbeiter" at bounding box center [87, 369] width 160 height 26
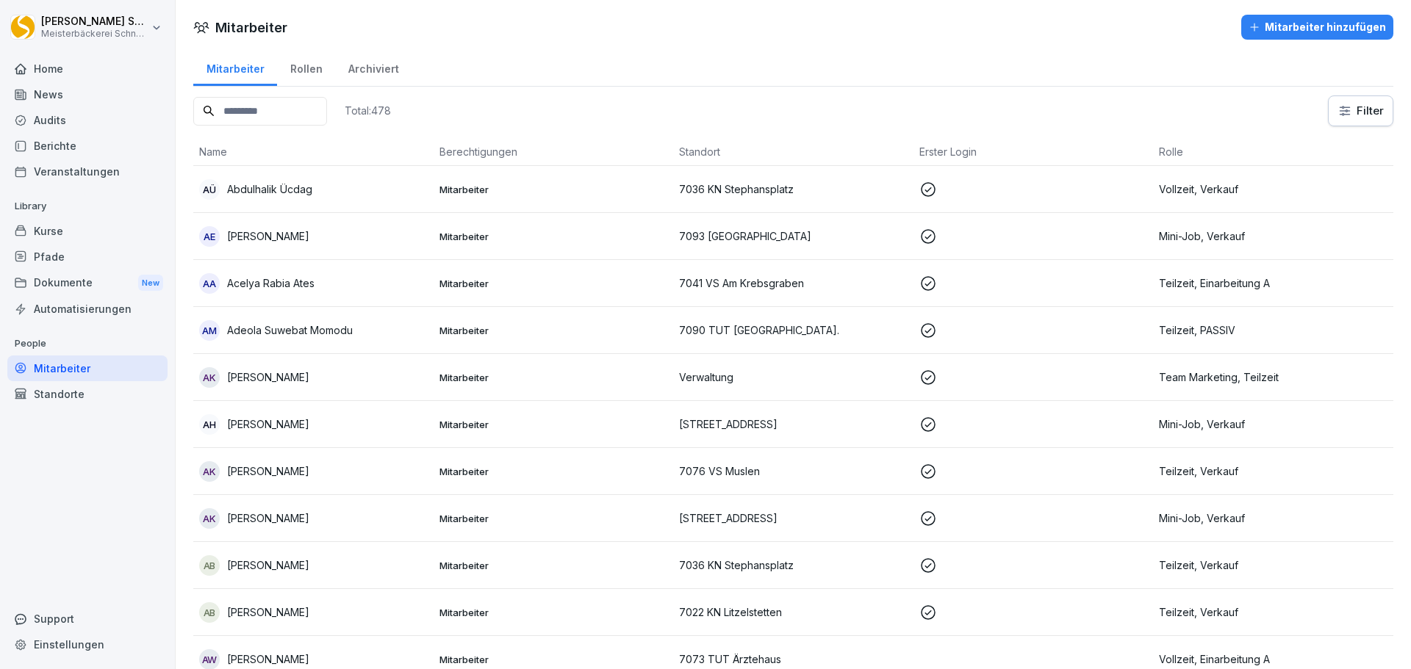
click at [247, 111] on input at bounding box center [260, 111] width 134 height 29
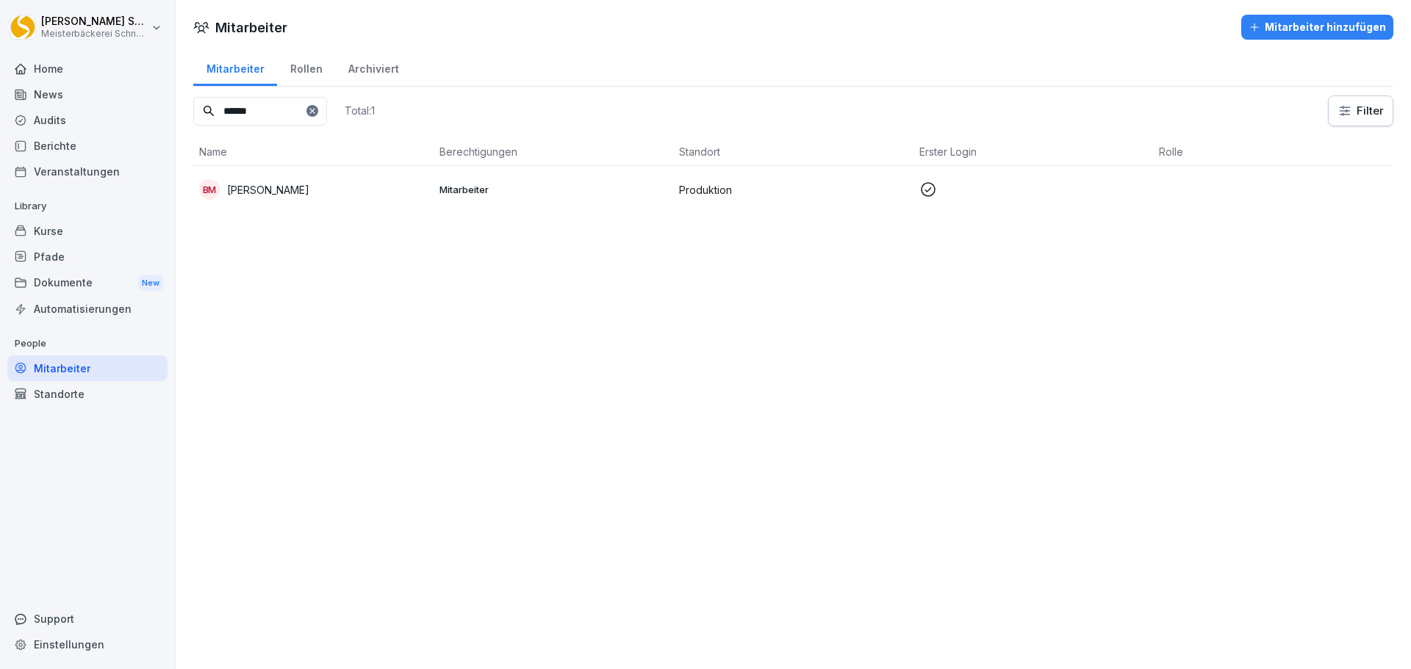
type input "******"
click at [256, 193] on p "[PERSON_NAME]" at bounding box center [268, 189] width 82 height 15
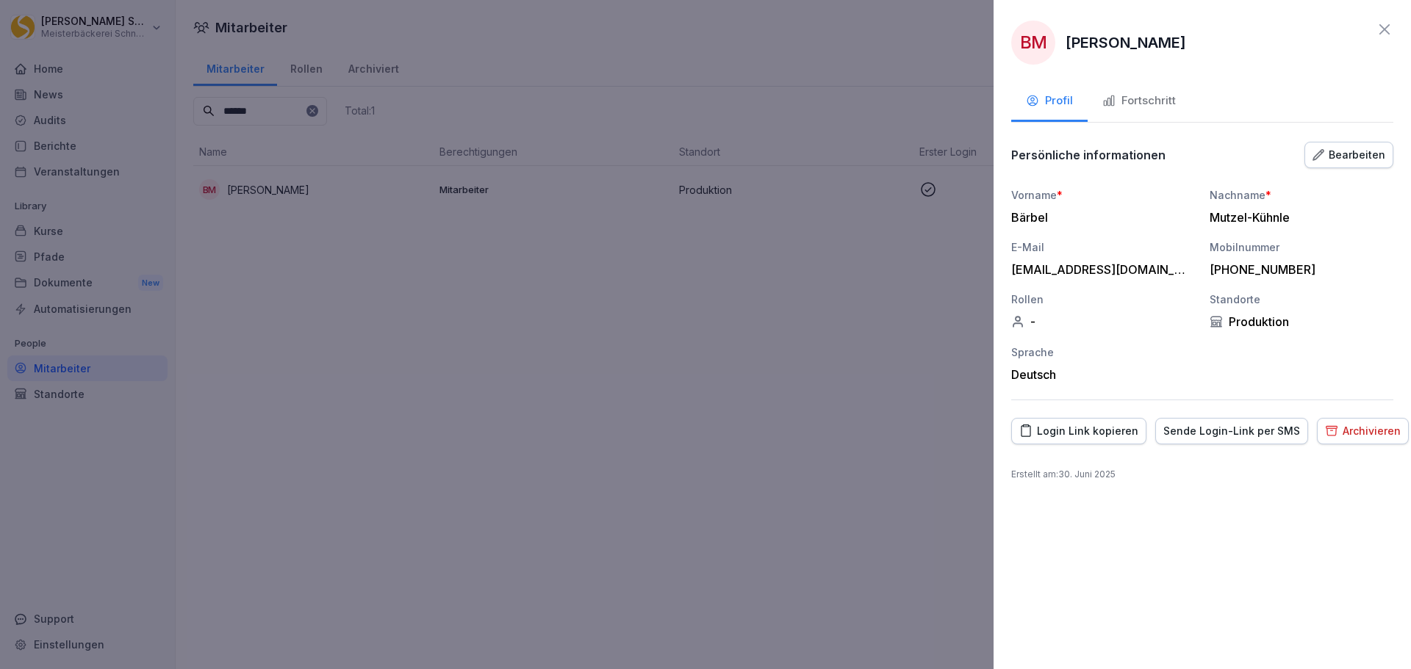
click at [1337, 159] on div "Bearbeiten" at bounding box center [1348, 155] width 73 height 16
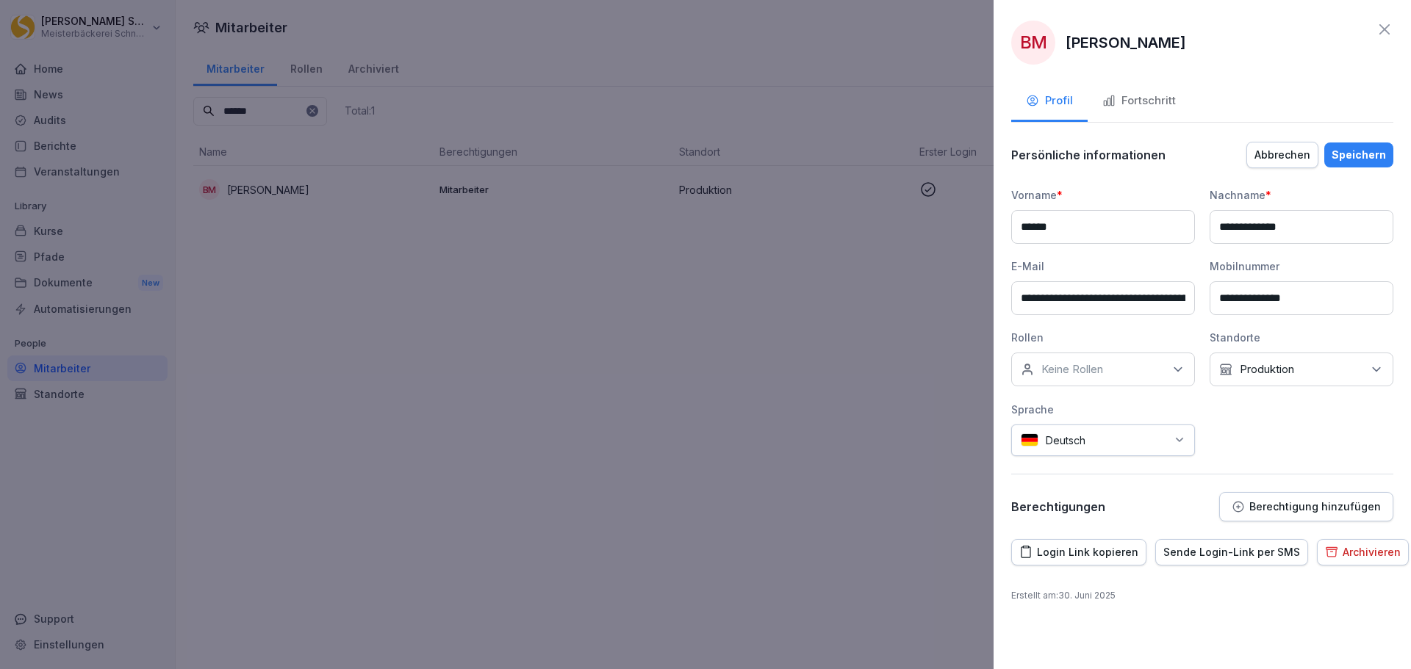
click at [1333, 349] on div "Standorte Kein Standort Produktion" at bounding box center [1301, 358] width 184 height 57
click at [1328, 362] on div "Kein Standort Produktion" at bounding box center [1301, 370] width 184 height 34
click at [1281, 531] on label "Produktion" at bounding box center [1267, 537] width 54 height 13
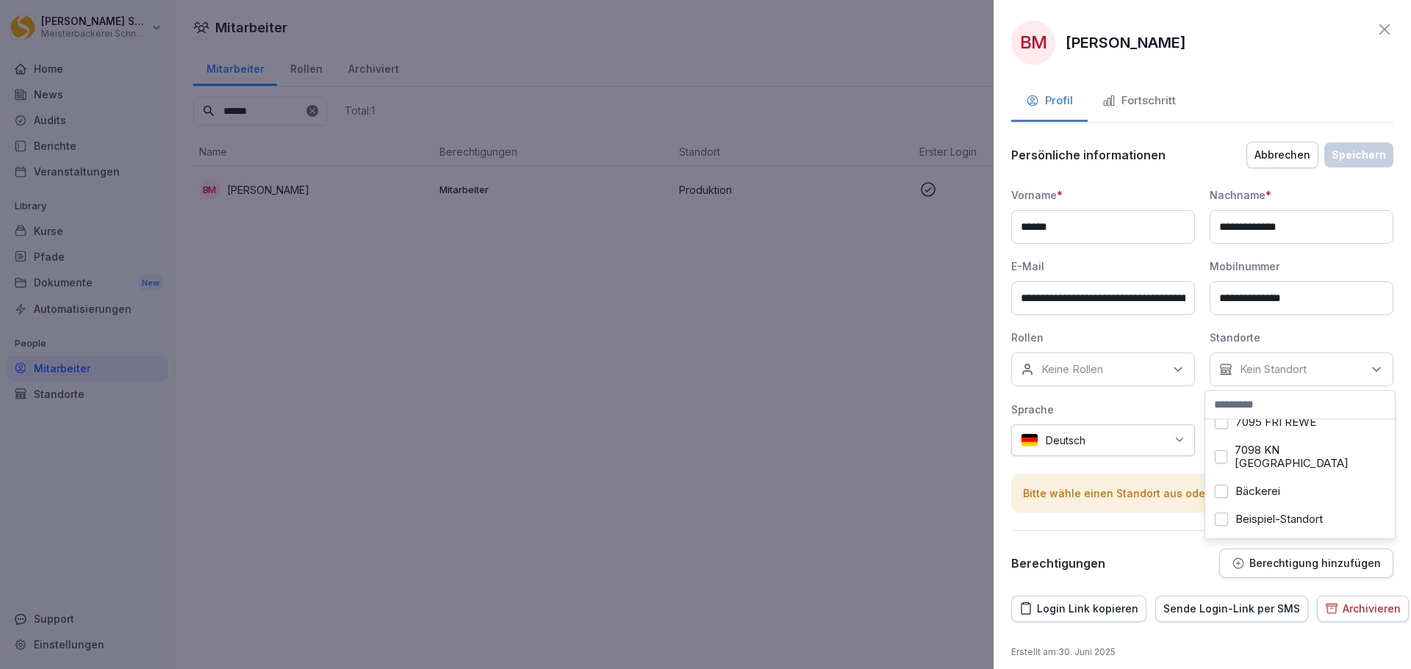
scroll to position [1675, 0]
click at [1238, 511] on label "Bäckerei" at bounding box center [1257, 517] width 45 height 13
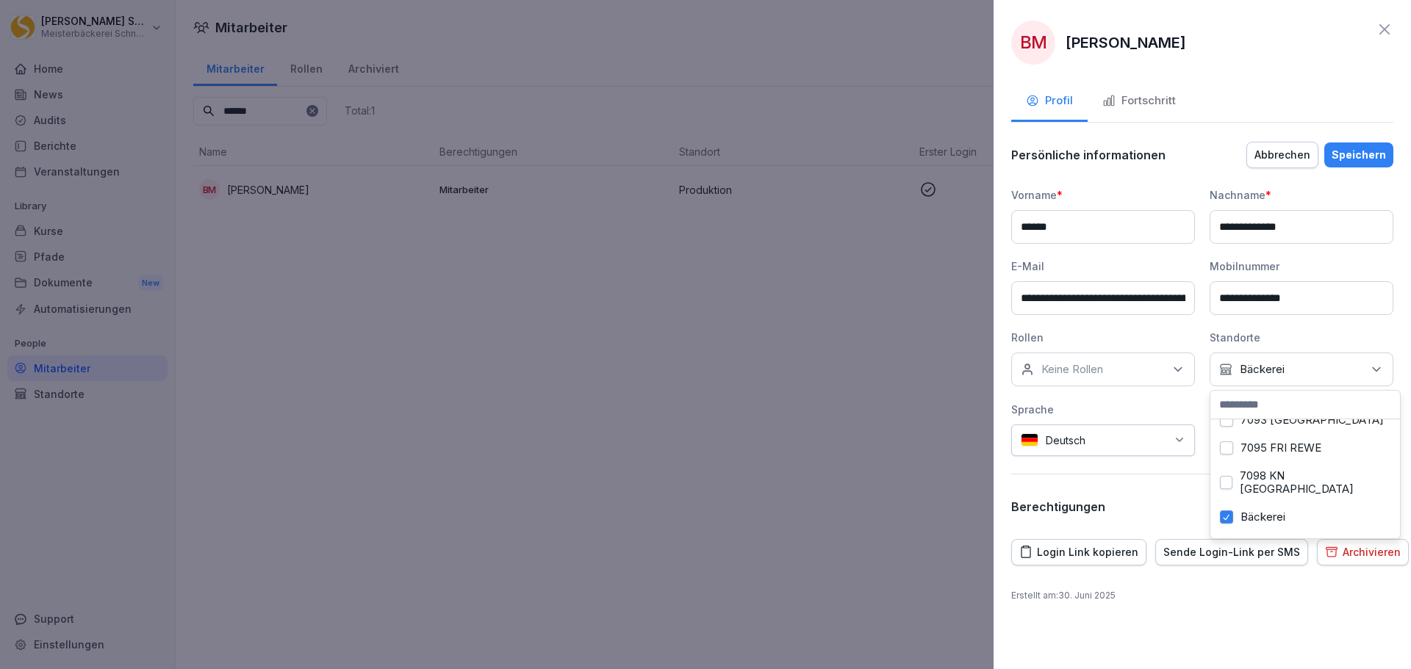
click at [1153, 512] on div "Berechtigungen Berechtigung hinzufügen" at bounding box center [1202, 506] width 382 height 29
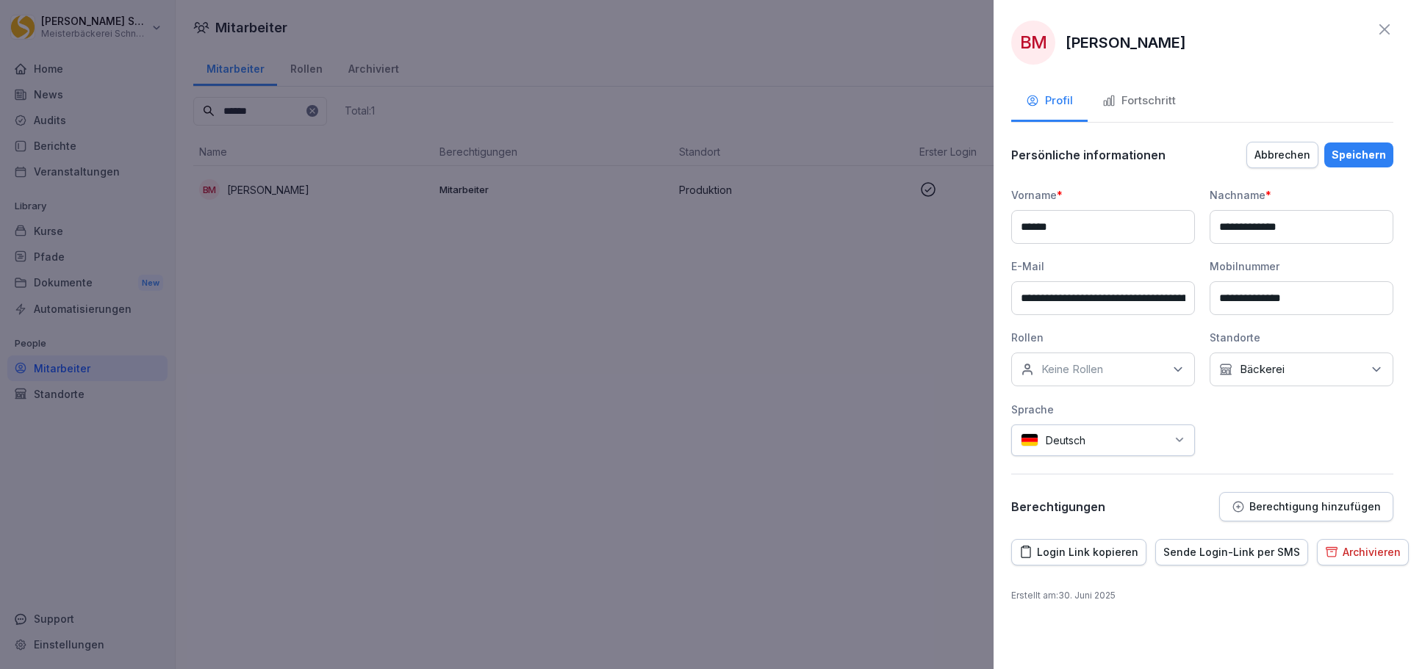
click at [1367, 153] on div "Speichern" at bounding box center [1358, 155] width 54 height 16
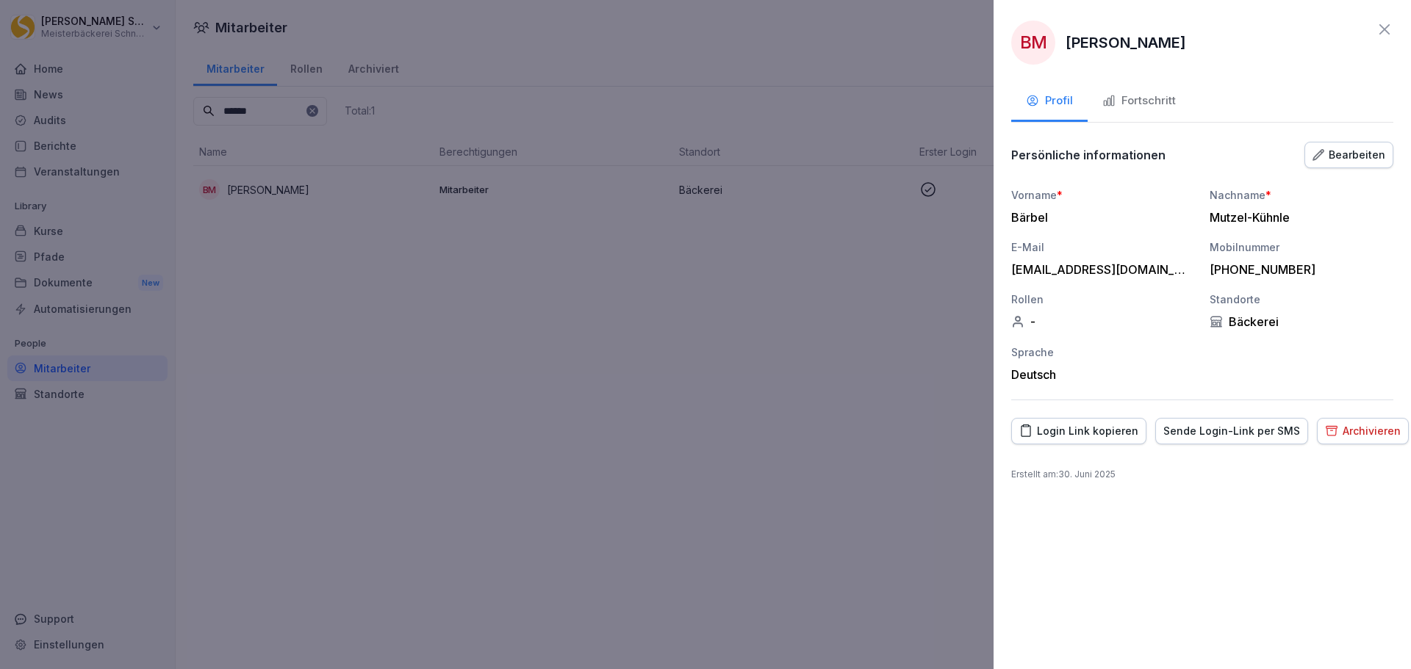
click at [1382, 26] on icon at bounding box center [1384, 30] width 18 height 18
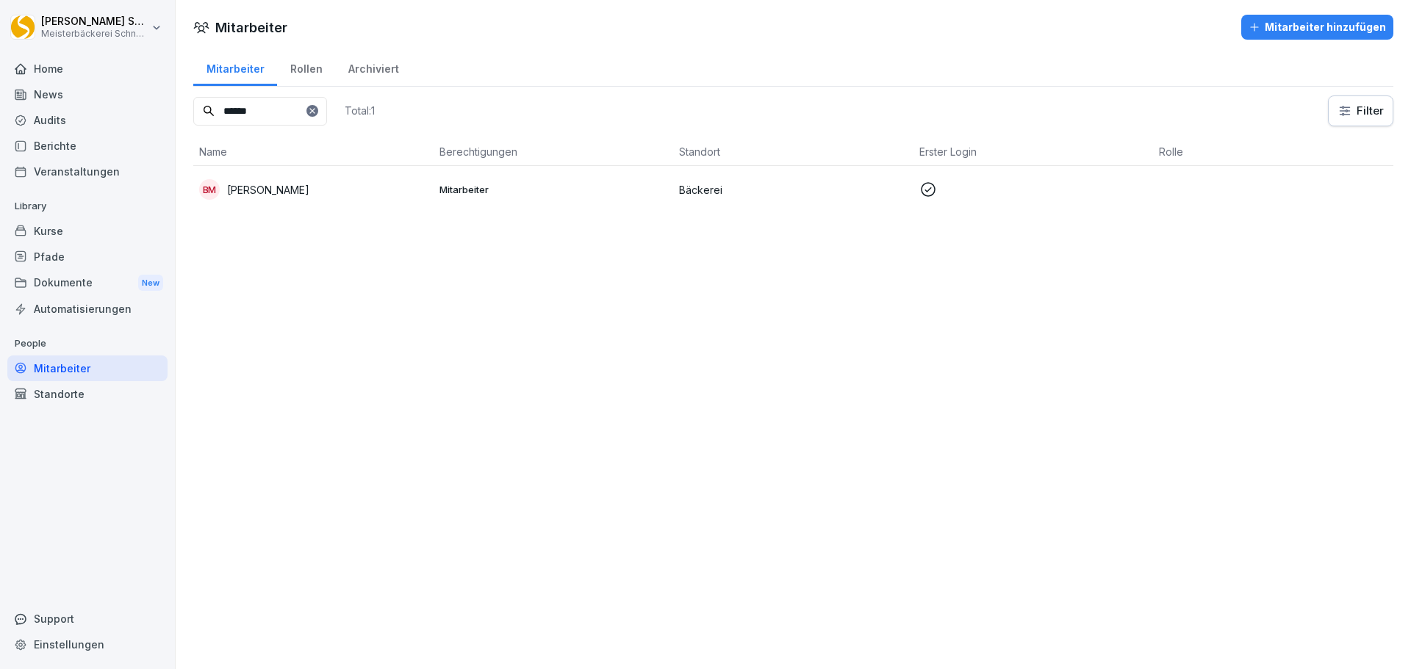
click at [317, 113] on icon at bounding box center [312, 111] width 9 height 9
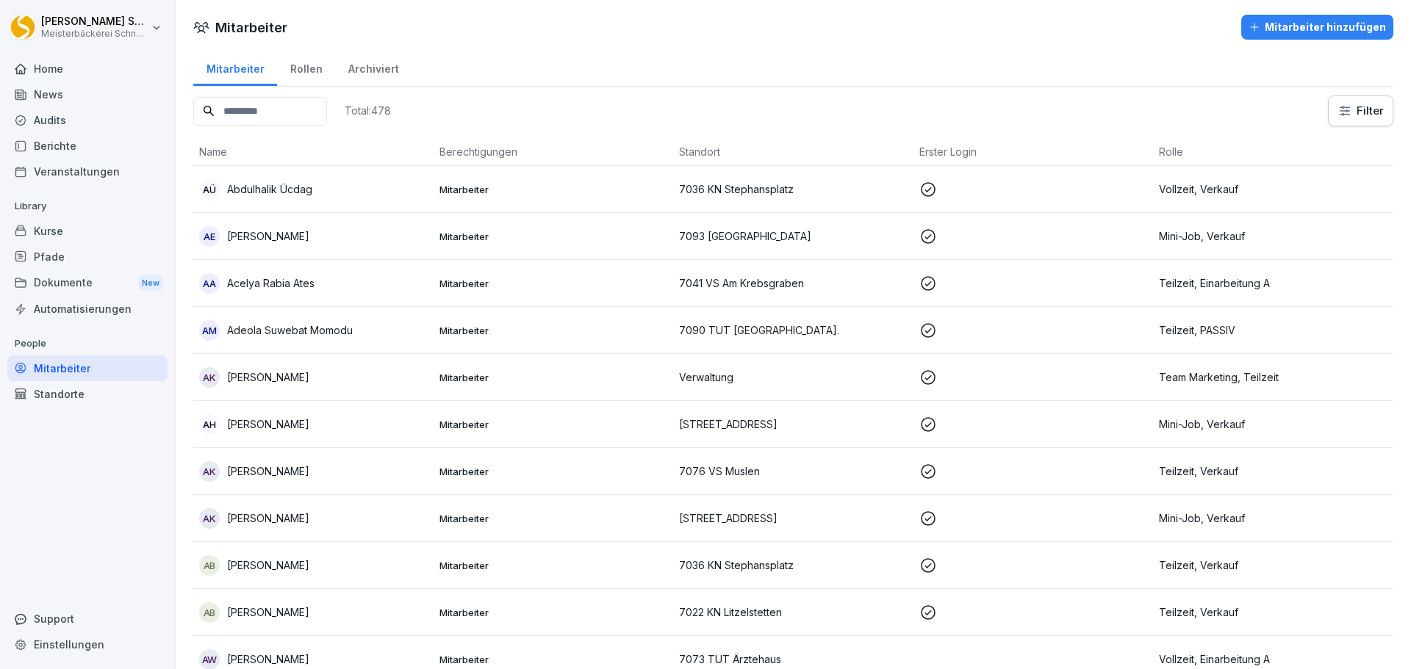
click at [274, 110] on input at bounding box center [260, 111] width 134 height 29
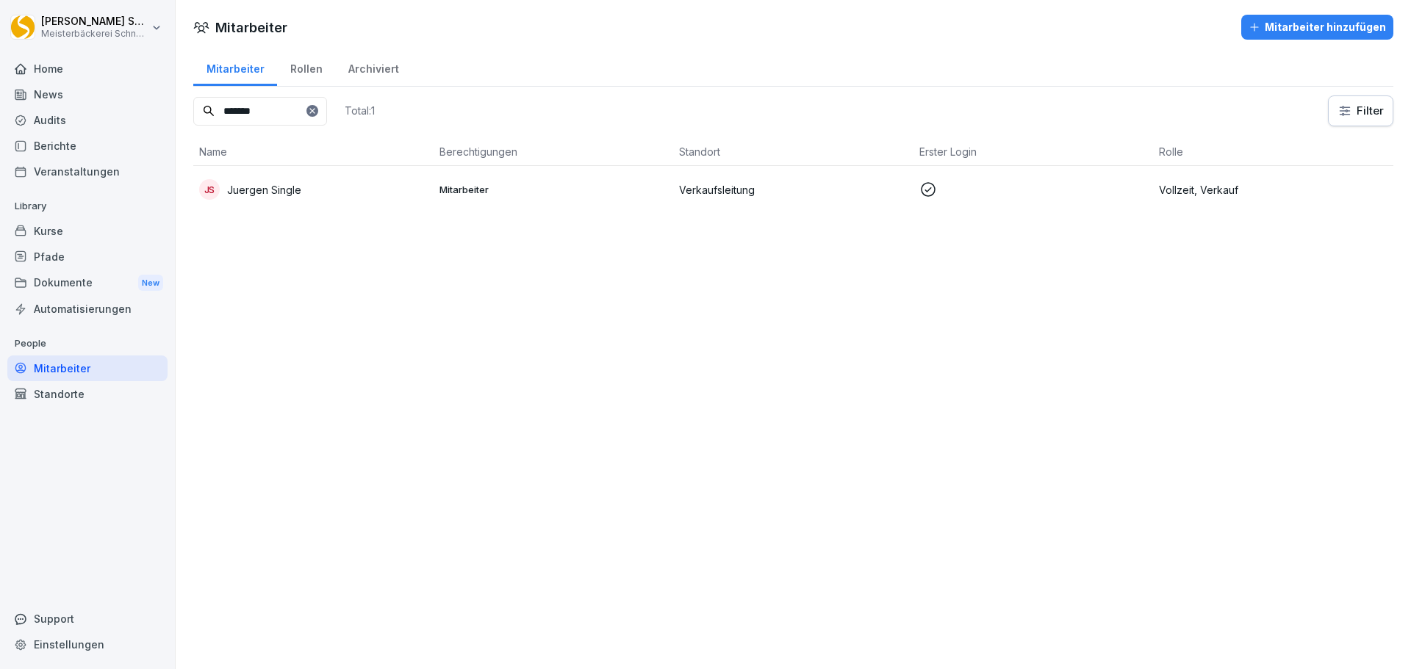
type input "*******"
click at [297, 187] on p "Juergen Single" at bounding box center [264, 189] width 74 height 15
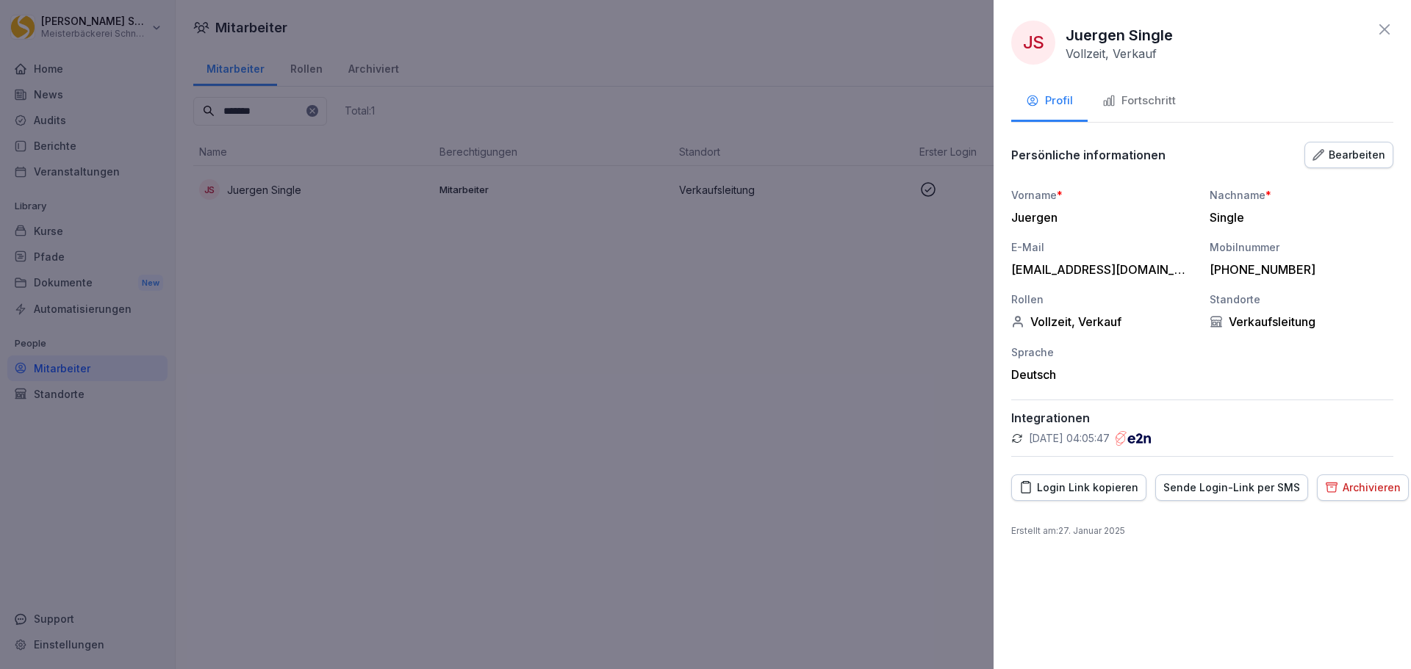
click at [1350, 159] on div "Bearbeiten" at bounding box center [1348, 155] width 73 height 16
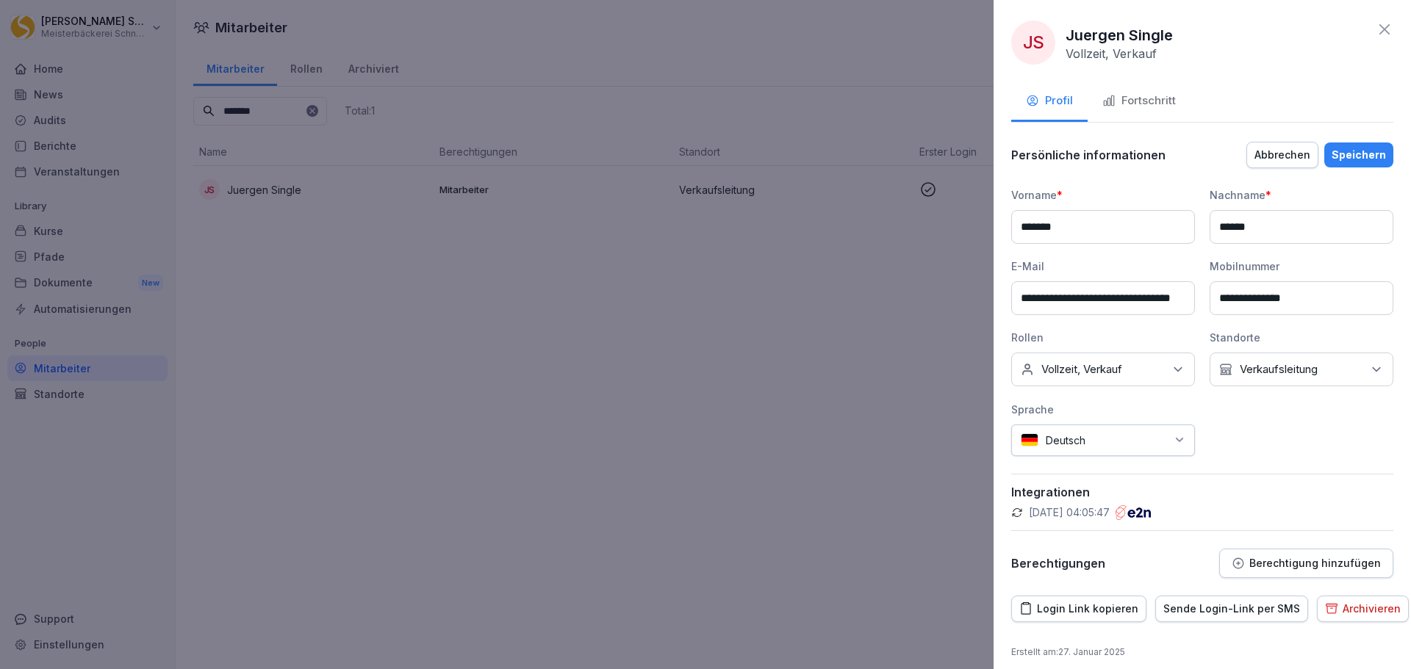
click at [1041, 232] on input "*******" at bounding box center [1103, 227] width 184 height 34
type input "******"
click at [1327, 443] on div "**********" at bounding box center [1202, 321] width 382 height 269
click at [1031, 301] on input "**********" at bounding box center [1103, 298] width 184 height 34
click at [1251, 451] on div "**********" at bounding box center [1202, 321] width 382 height 269
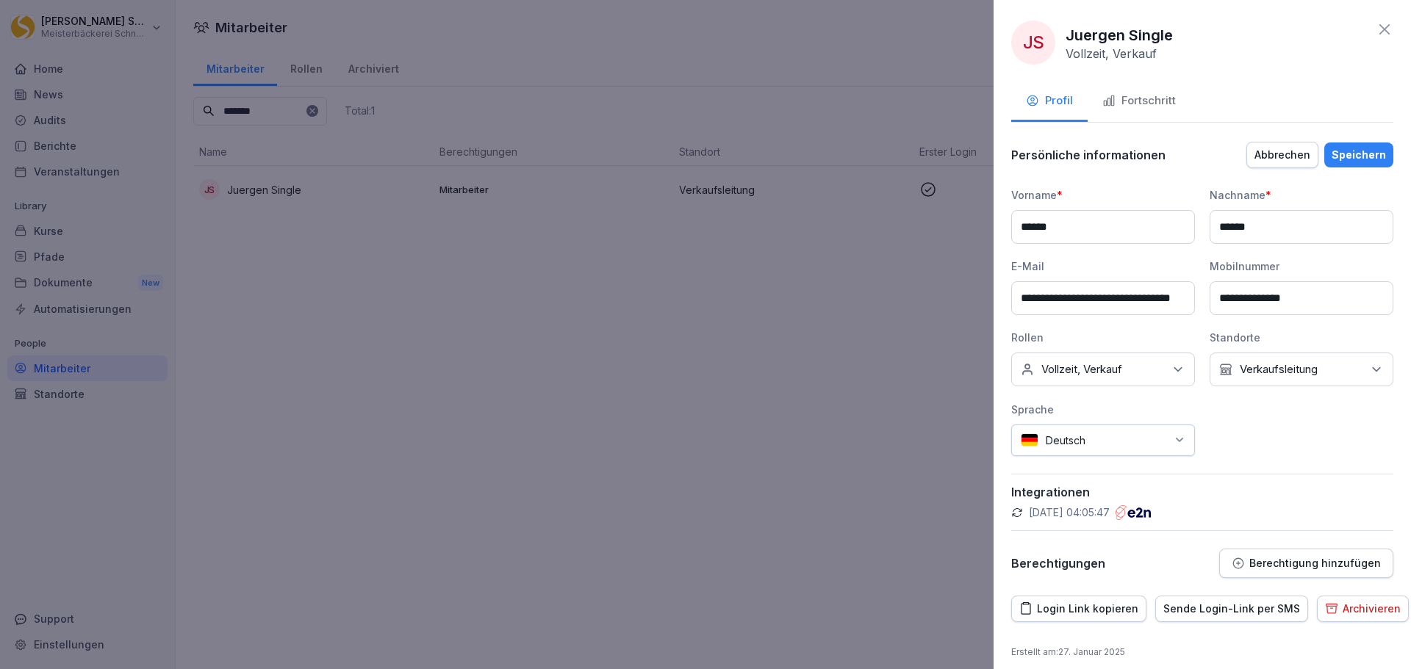
click at [1358, 161] on div "Speichern" at bounding box center [1358, 155] width 54 height 16
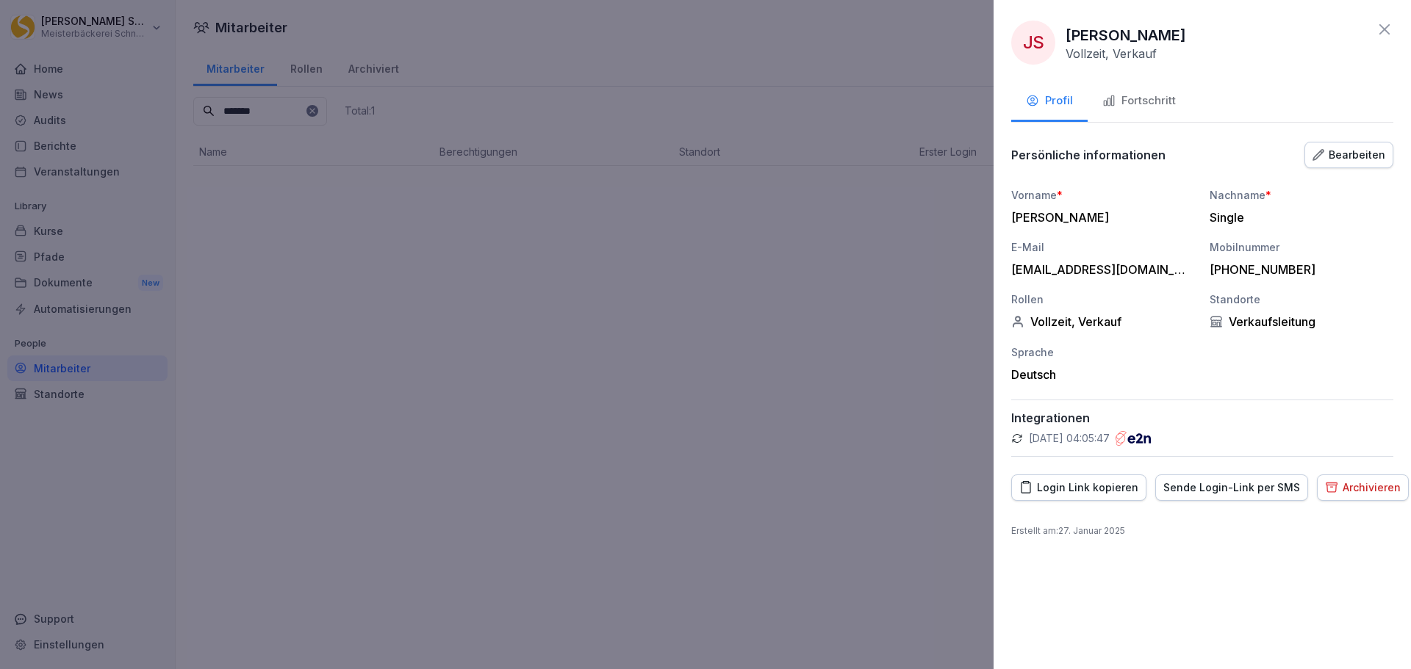
click at [1388, 29] on icon at bounding box center [1384, 30] width 18 height 18
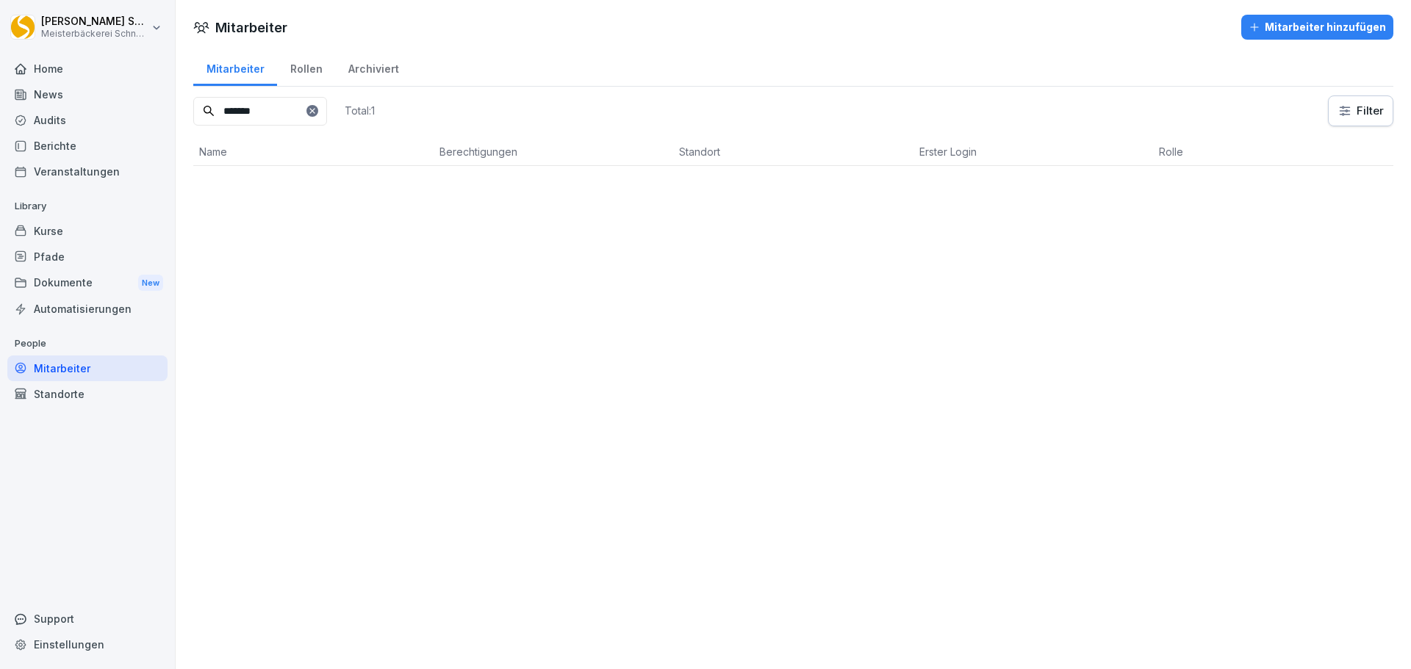
click at [317, 114] on icon at bounding box center [312, 111] width 9 height 9
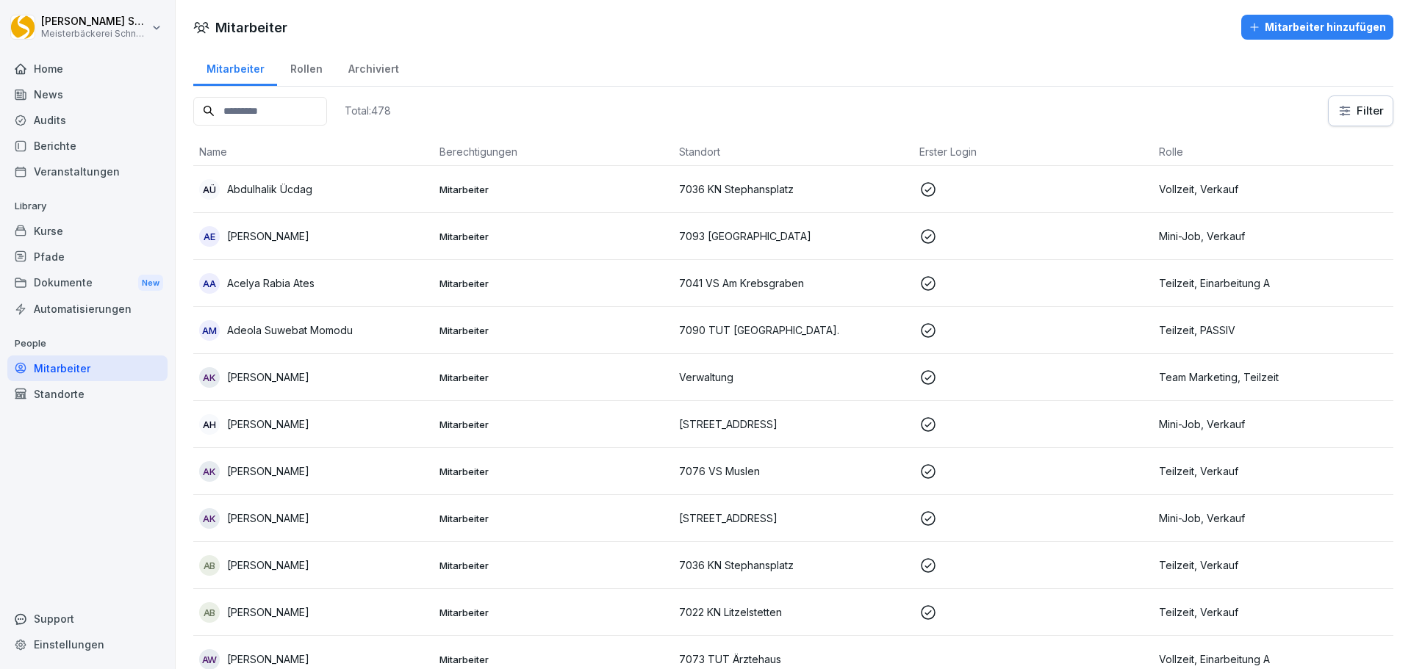
click at [301, 115] on input at bounding box center [260, 111] width 134 height 29
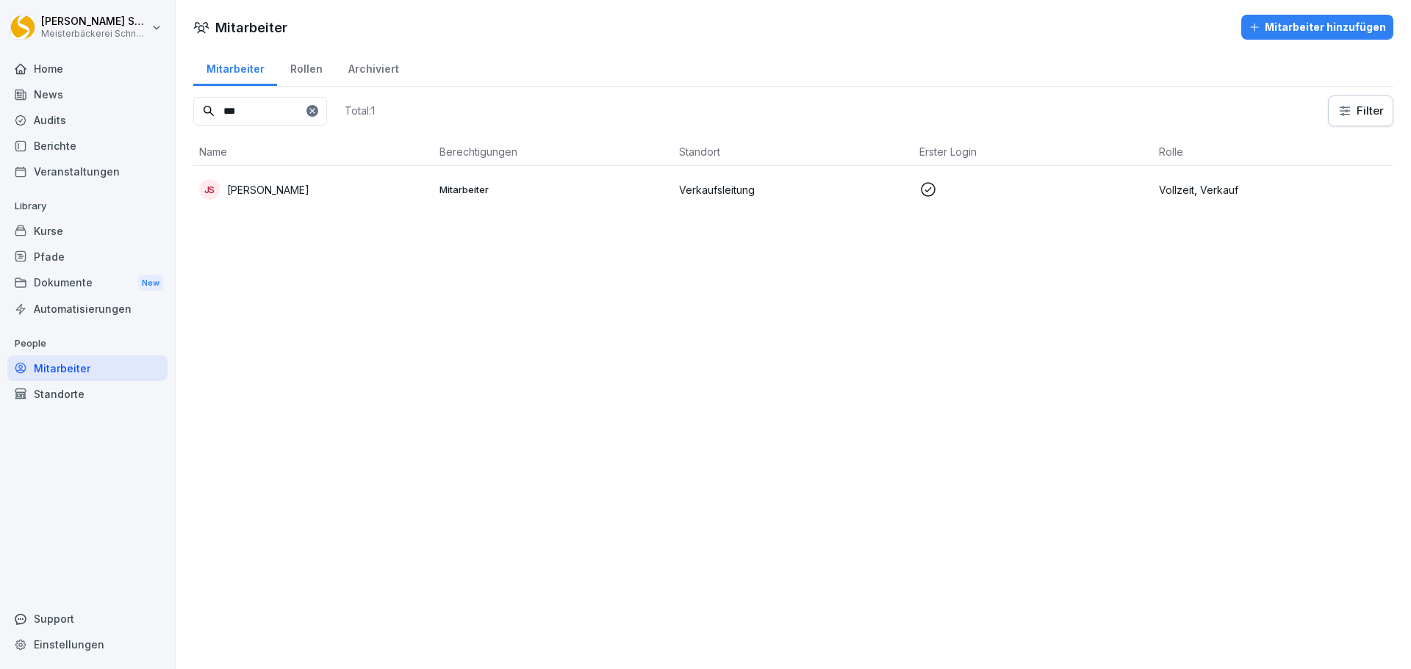
type input "***"
click at [57, 395] on div "Standorte" at bounding box center [87, 394] width 160 height 26
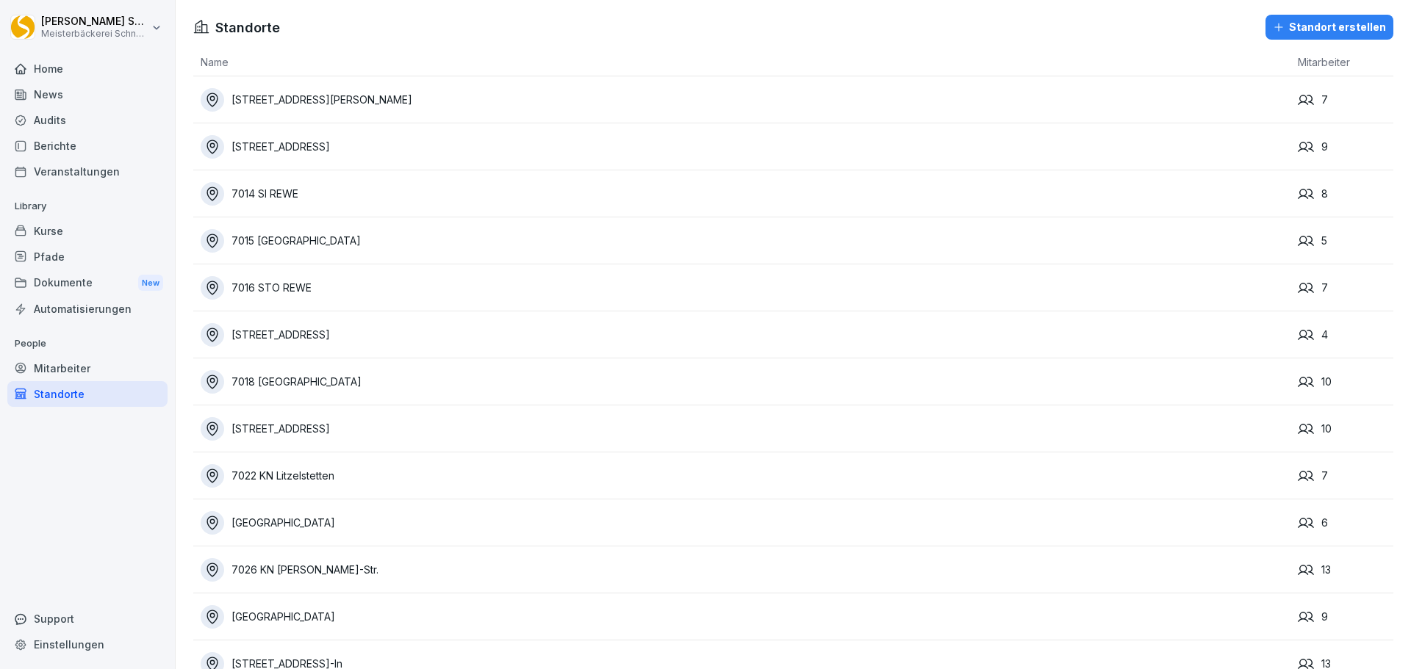
click at [99, 98] on div "News" at bounding box center [87, 95] width 160 height 26
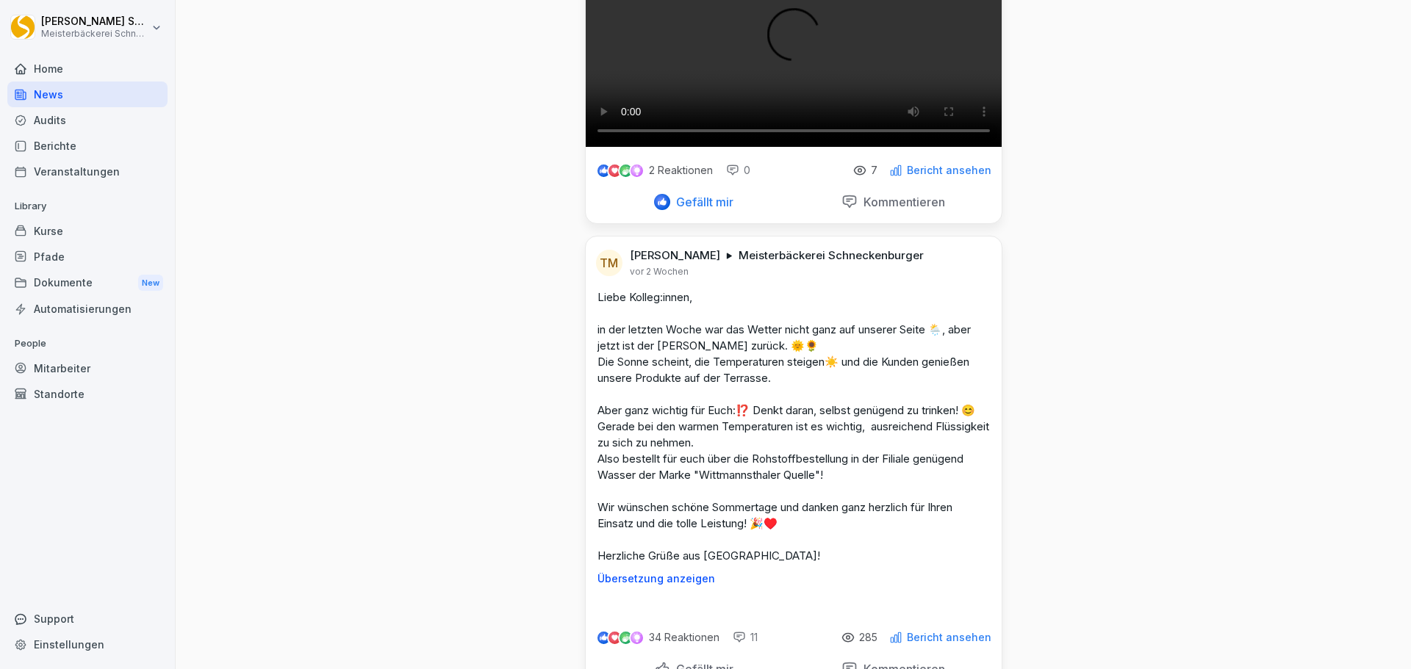
scroll to position [955, 0]
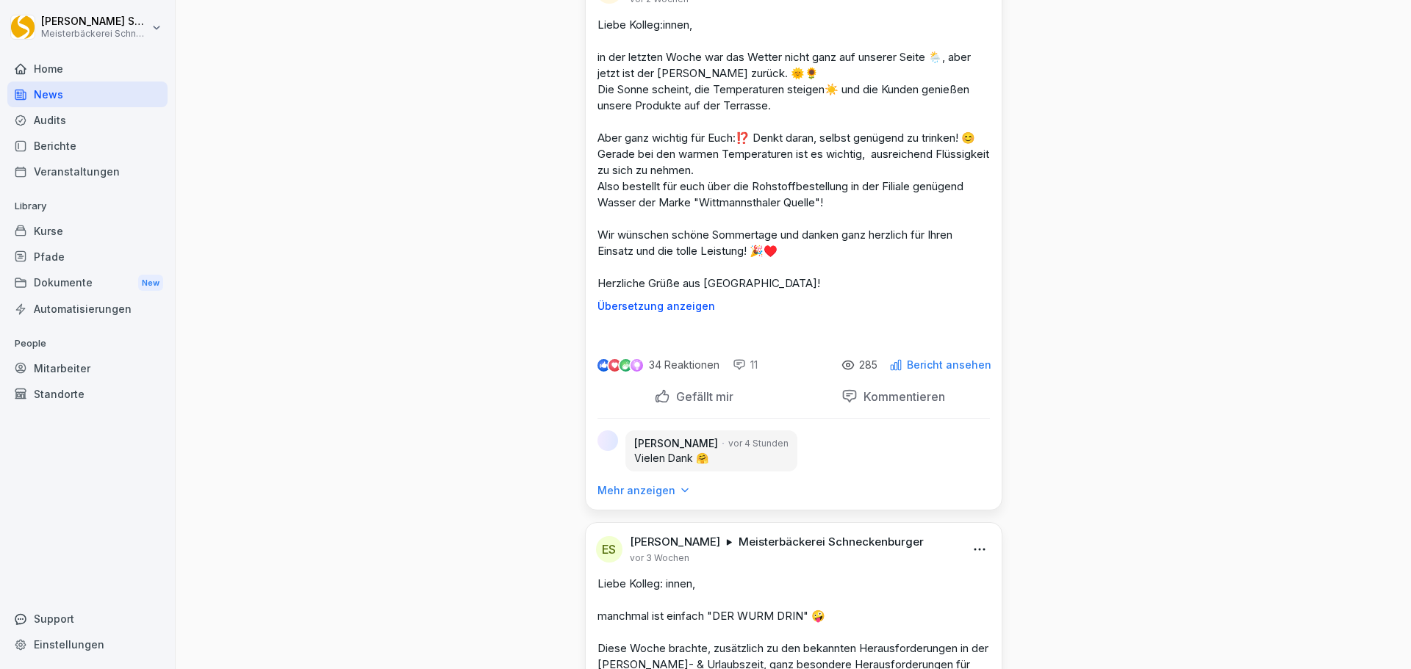
scroll to position [882, 0]
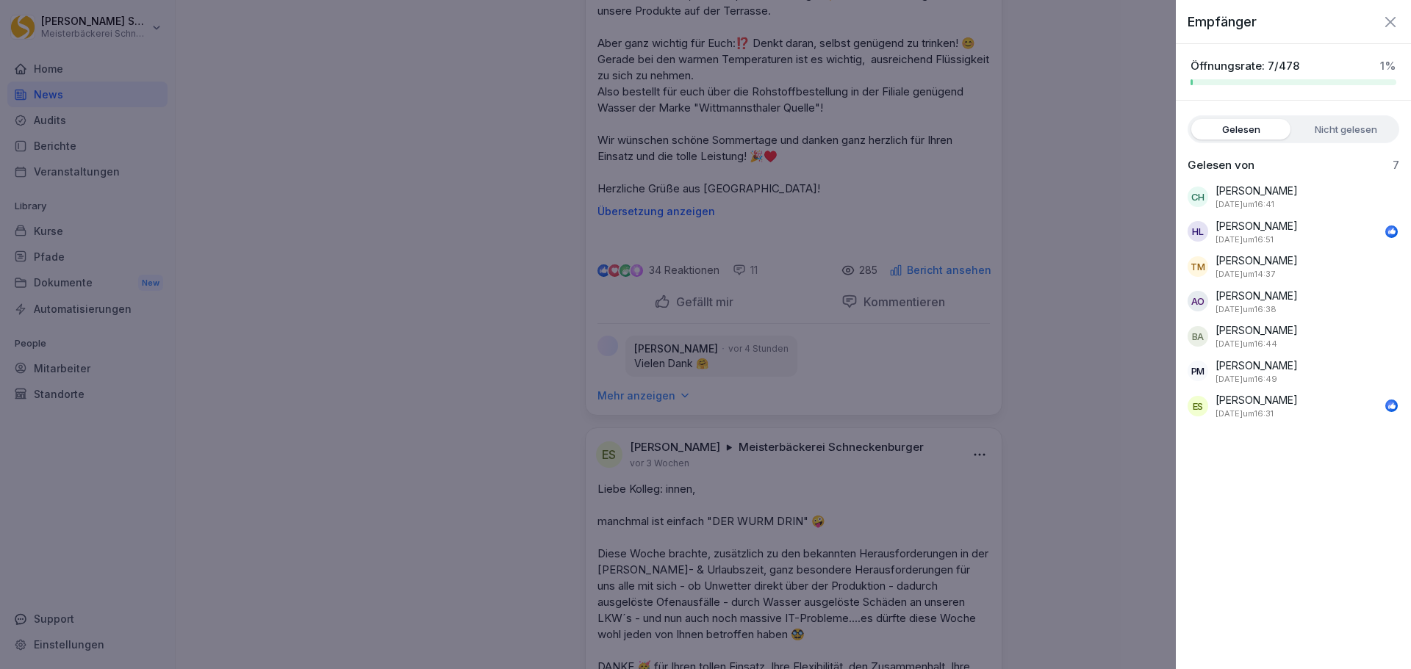
click at [1364, 136] on label "Nicht gelesen" at bounding box center [1345, 129] width 99 height 21
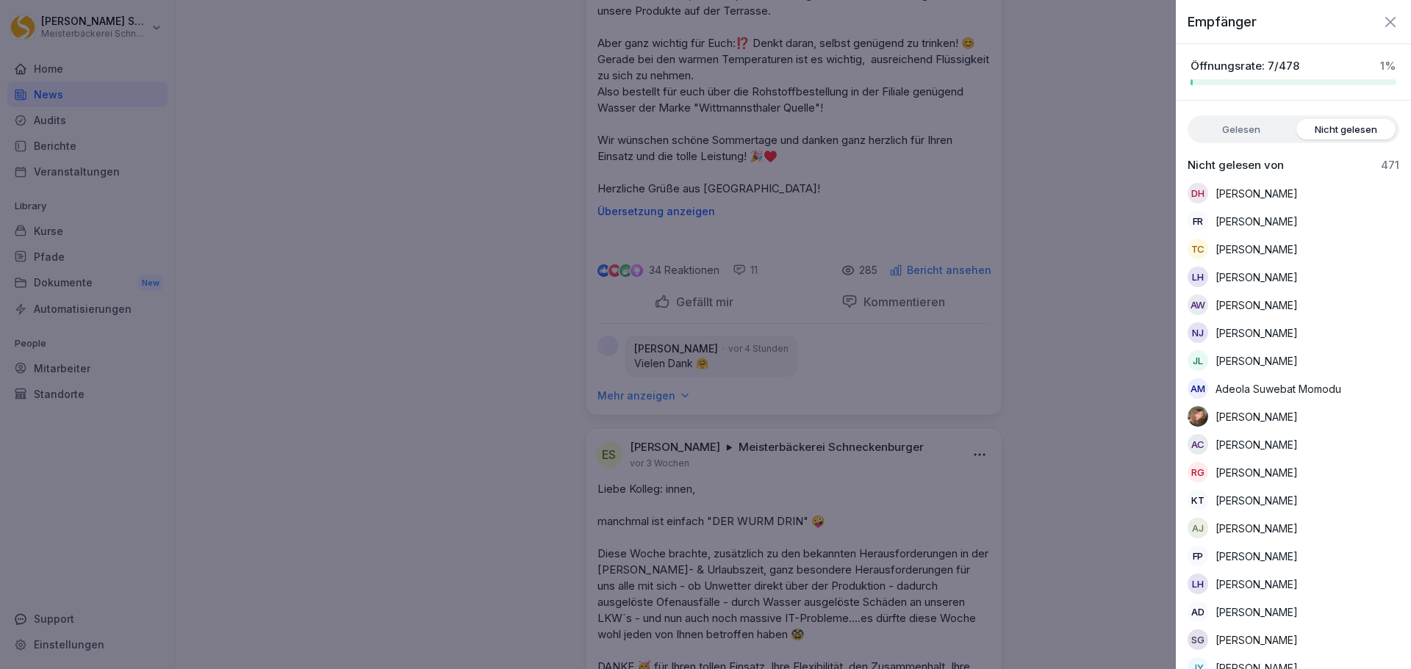
click at [1232, 129] on label "Gelesen" at bounding box center [1240, 129] width 99 height 21
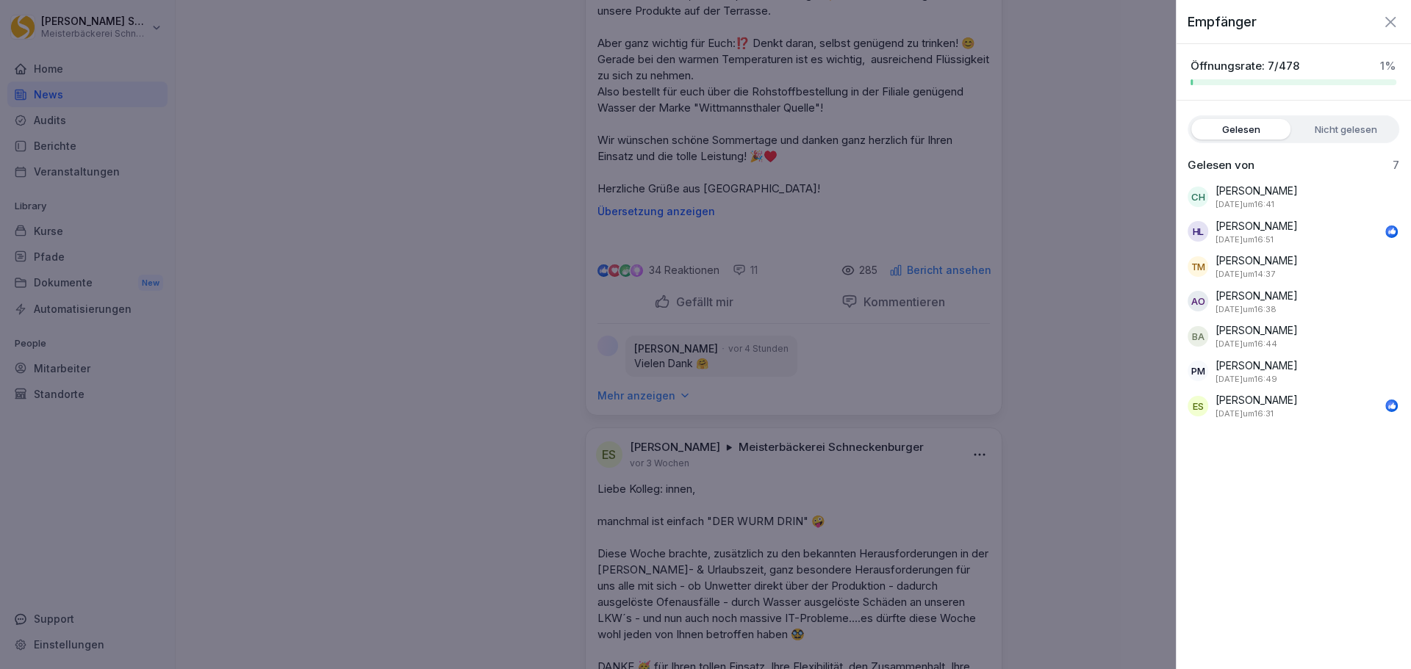
click at [1096, 184] on div at bounding box center [705, 334] width 1411 height 669
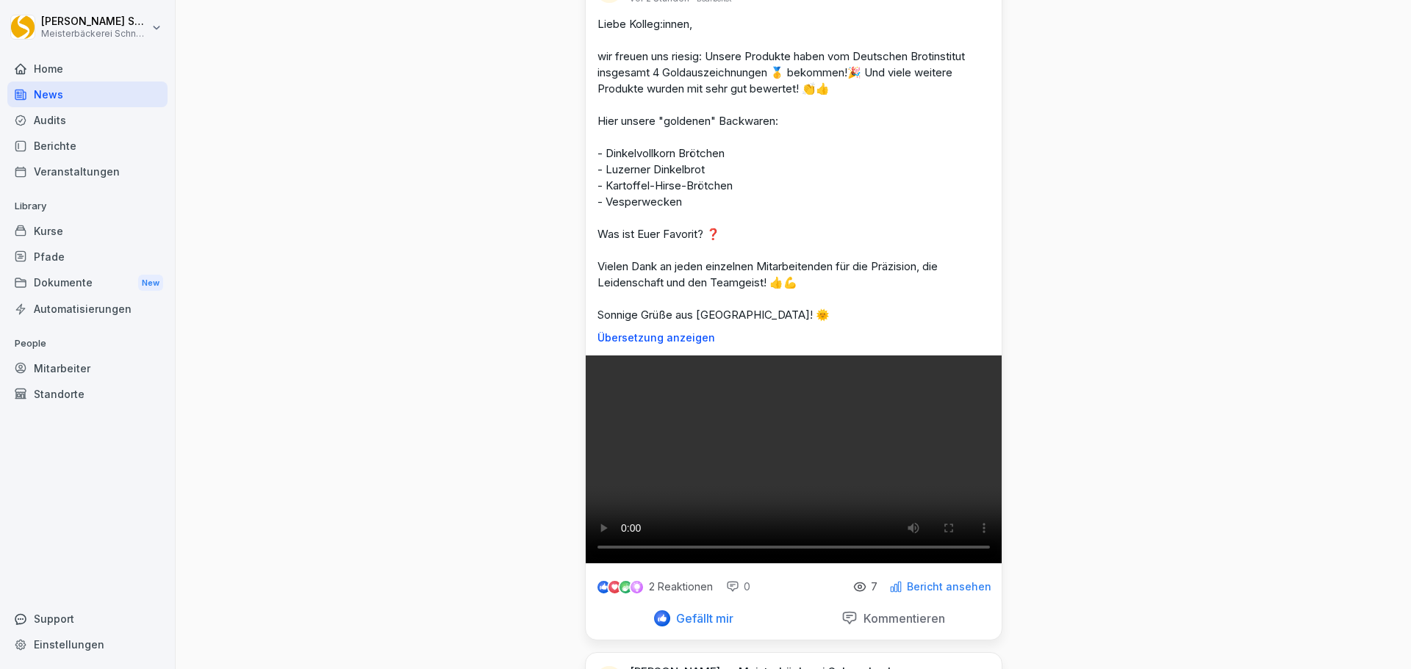
scroll to position [0, 0]
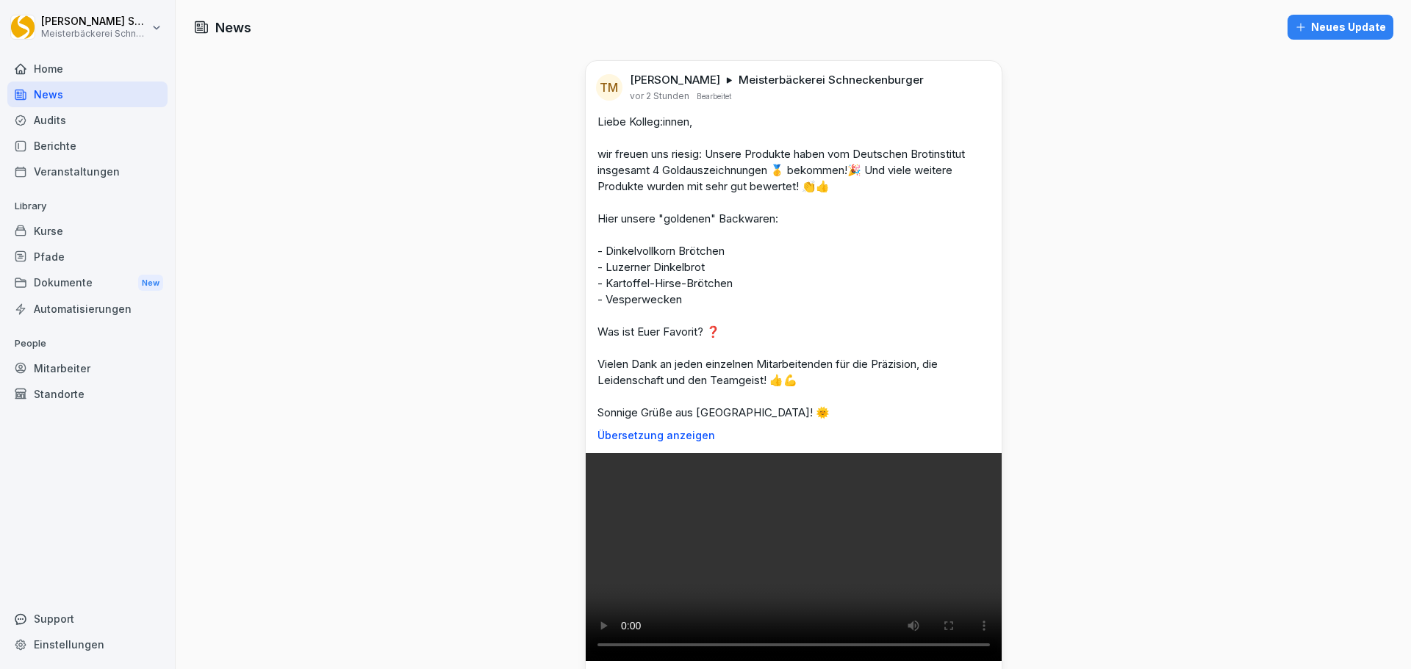
click at [154, 29] on html "Eric Schneckenburger Meisterbäckerei Schneckenburger Home News Audits Berichte …" at bounding box center [705, 334] width 1411 height 669
click at [73, 92] on div "Abmelden" at bounding box center [93, 92] width 145 height 27
